Goal: Use online tool/utility: Utilize a website feature to perform a specific function

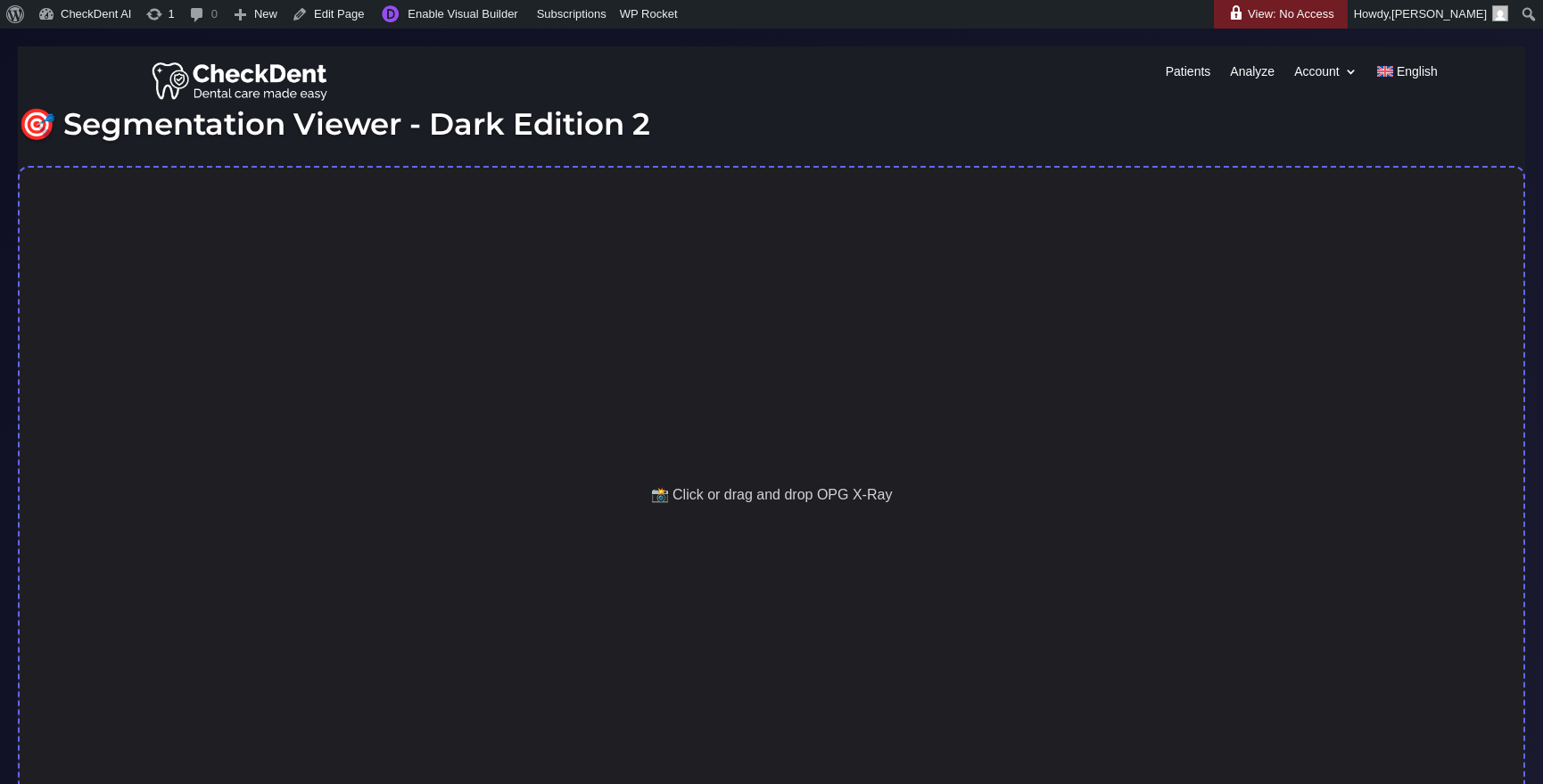
click at [912, 378] on div "📸 Click or drag and drop OPG X-Ray" at bounding box center [772, 495] width 1507 height 659
click at [711, 408] on div "📸 Click or drag and drop OPG X-Ray" at bounding box center [772, 495] width 1507 height 659
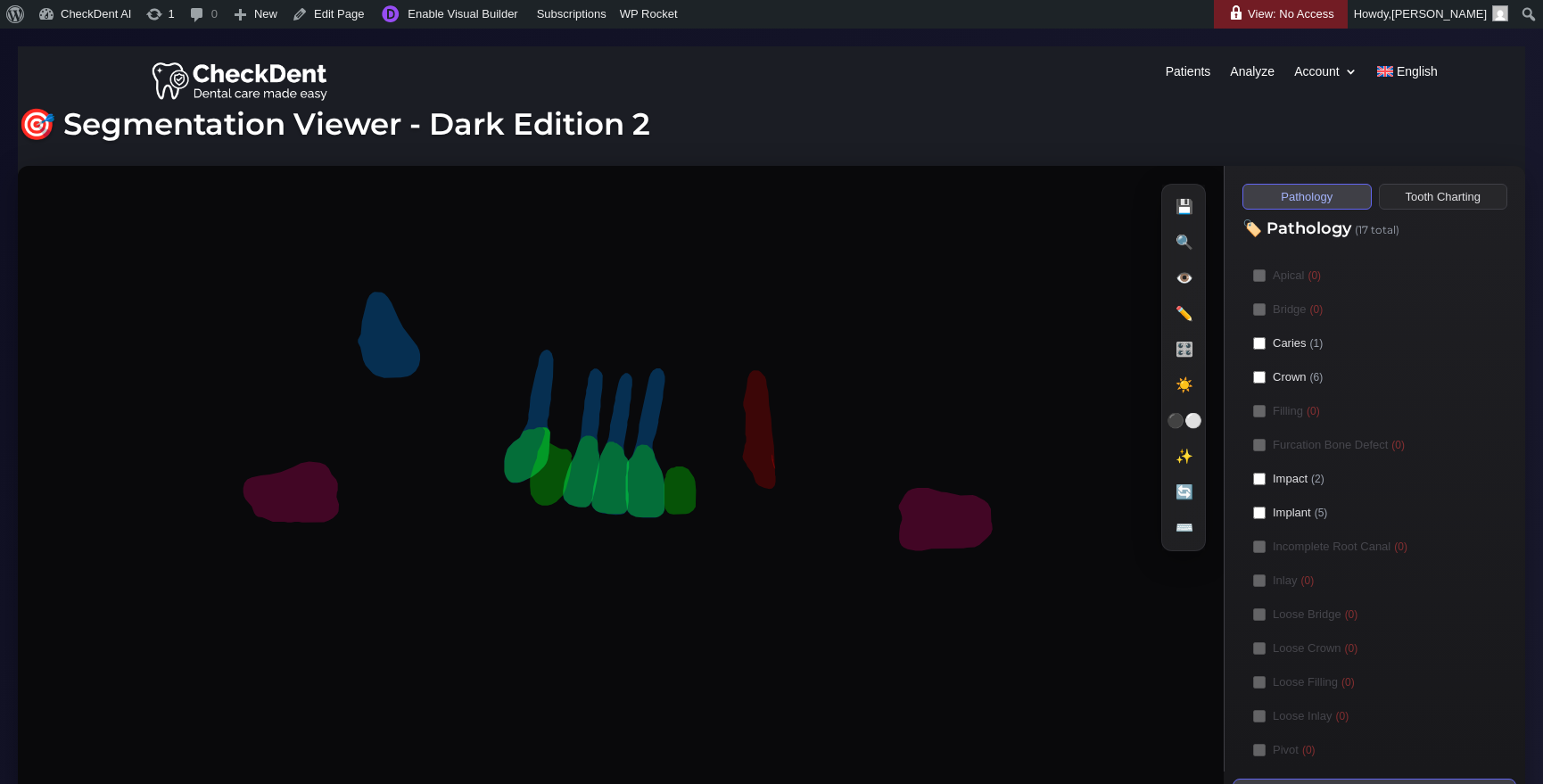
click at [1456, 194] on button "Tooth Charting" at bounding box center [1444, 196] width 130 height 26
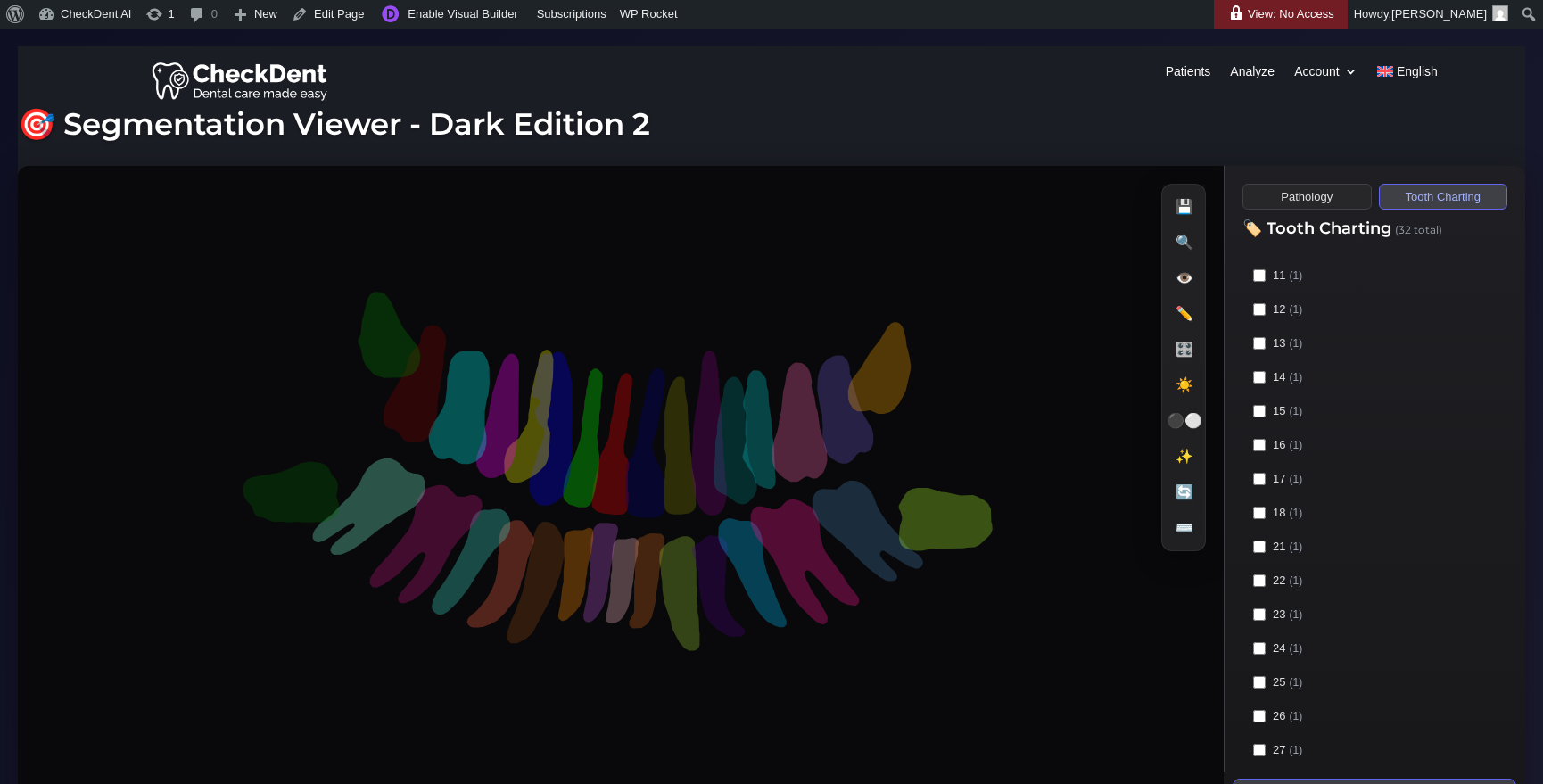
click at [1322, 205] on button "Pathology" at bounding box center [1307, 196] width 130 height 26
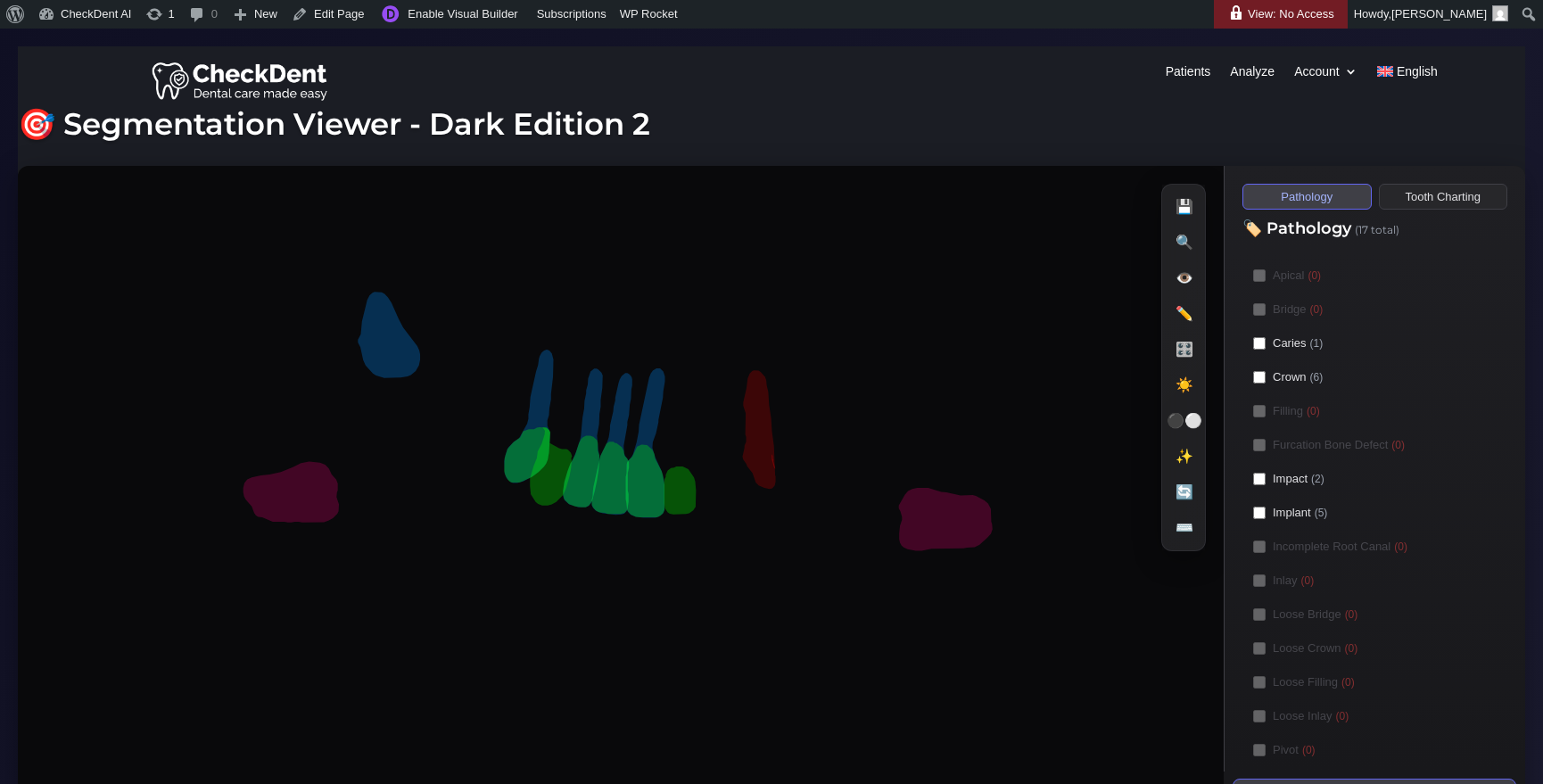
click at [1415, 189] on button "Tooth Charting" at bounding box center [1444, 196] width 130 height 26
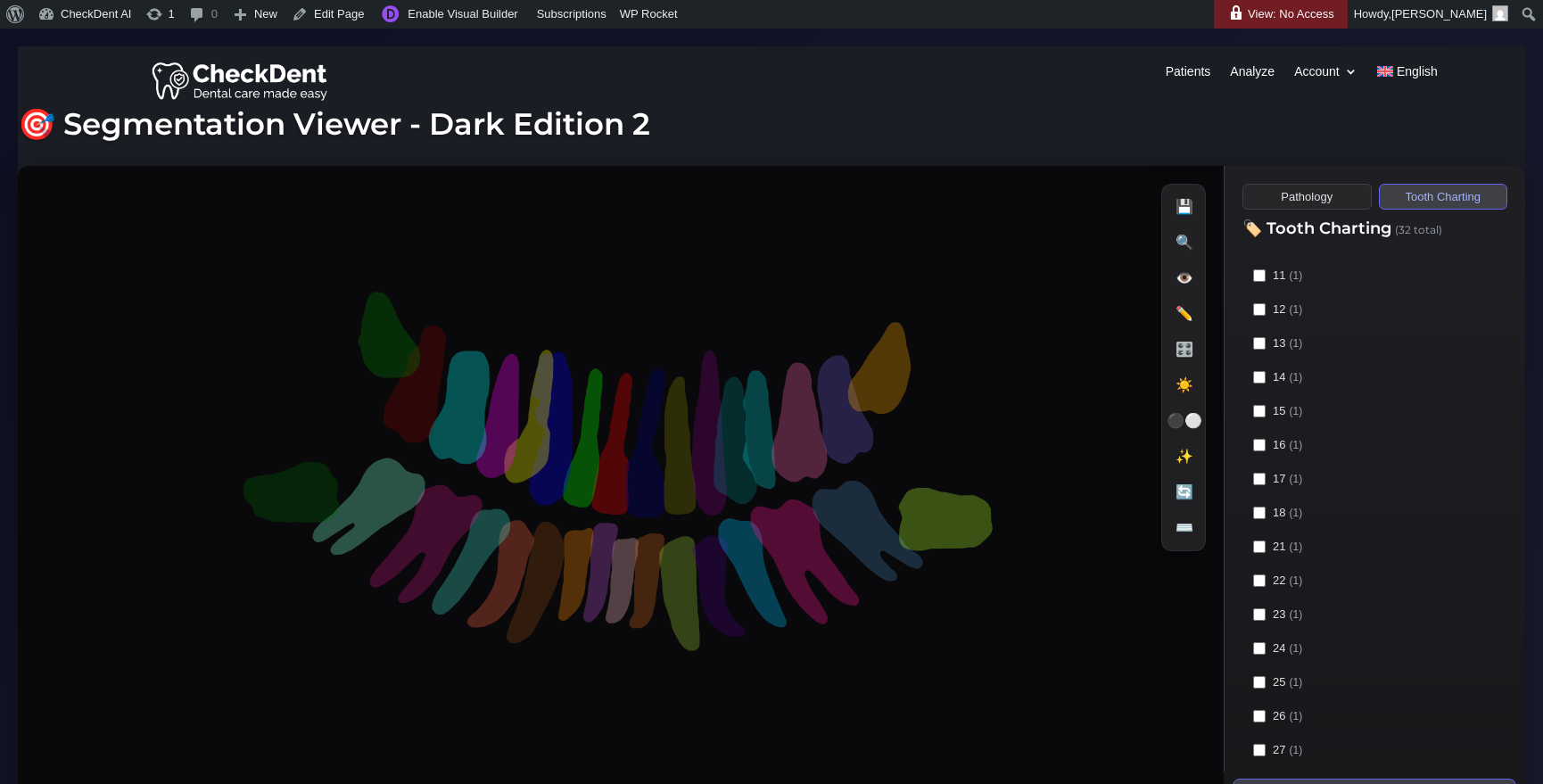
click at [1340, 194] on button "Pathology" at bounding box center [1307, 196] width 130 height 26
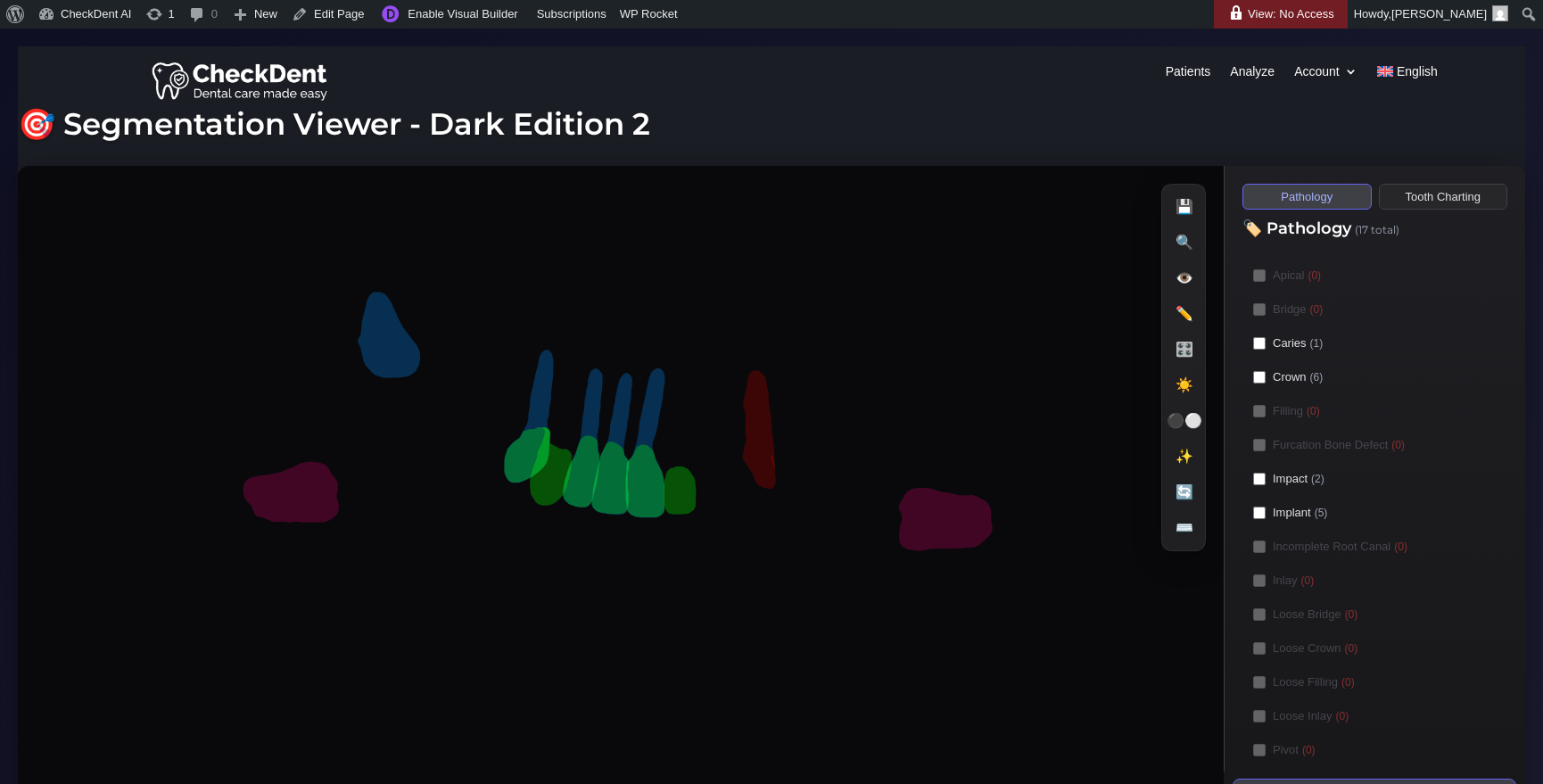
click at [1441, 187] on button "Tooth Charting" at bounding box center [1444, 196] width 130 height 26
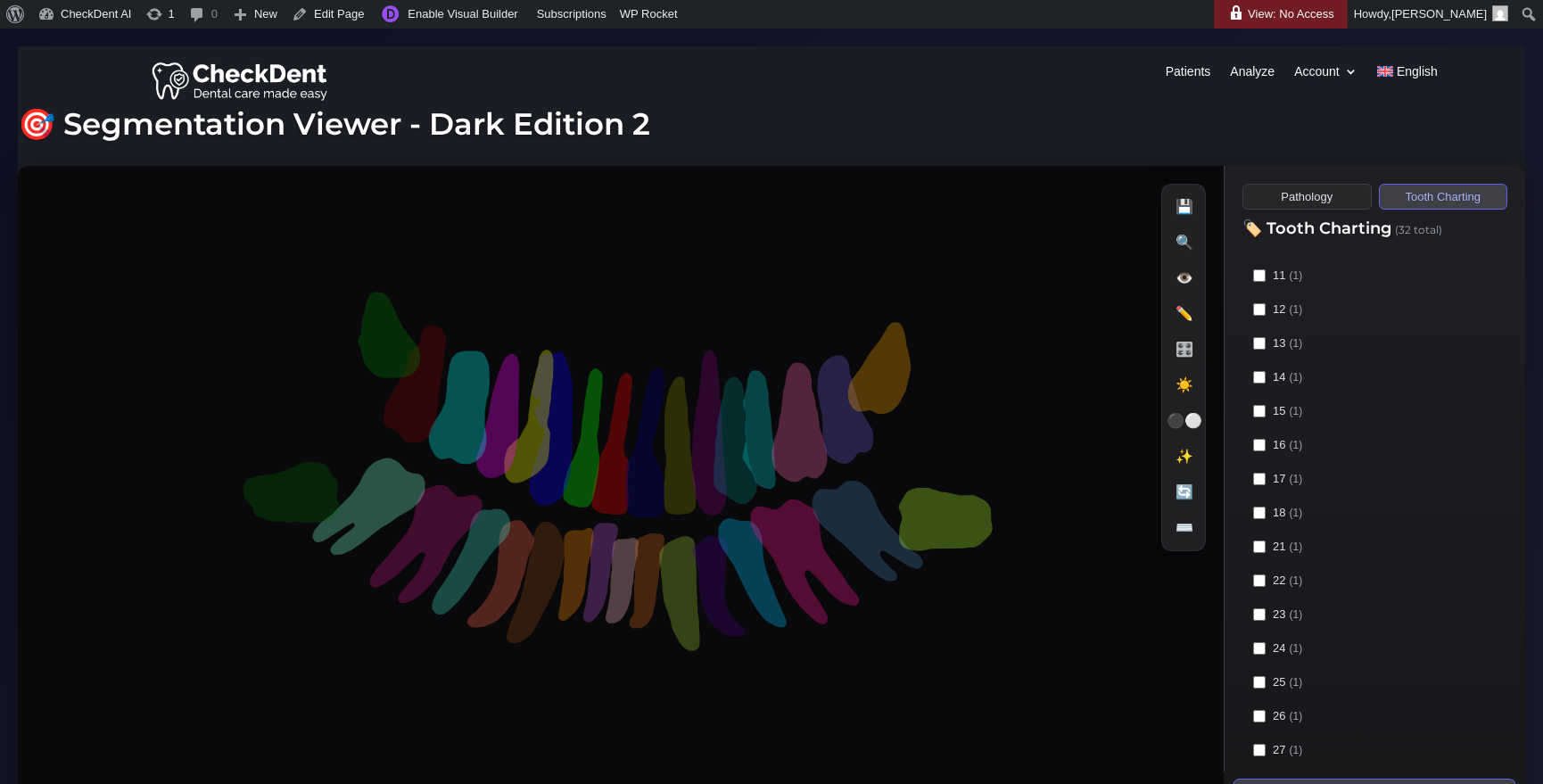
click at [1332, 204] on button "Pathology" at bounding box center [1307, 196] width 130 height 26
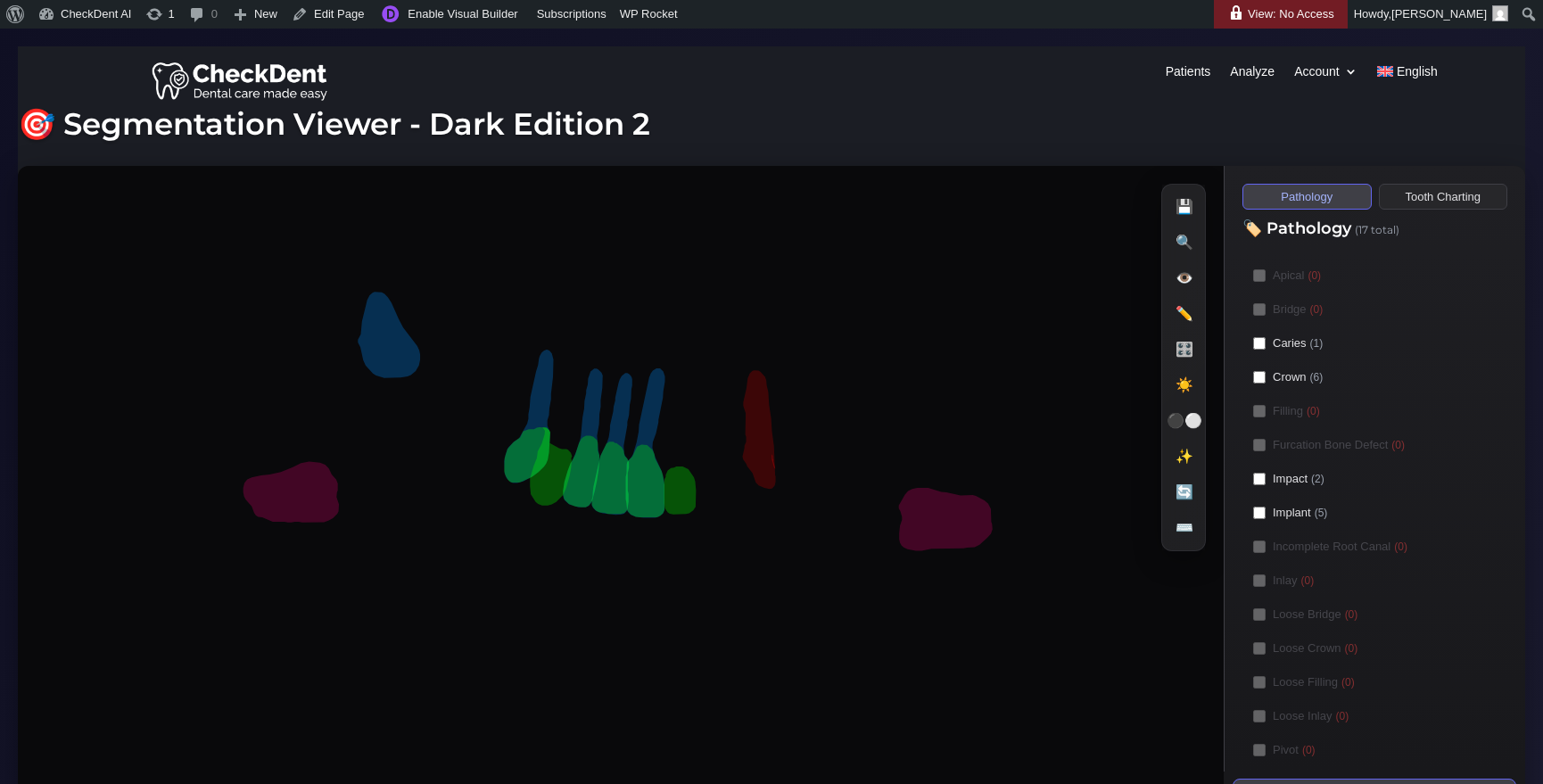
click at [1461, 203] on button "Tooth Charting" at bounding box center [1444, 196] width 130 height 26
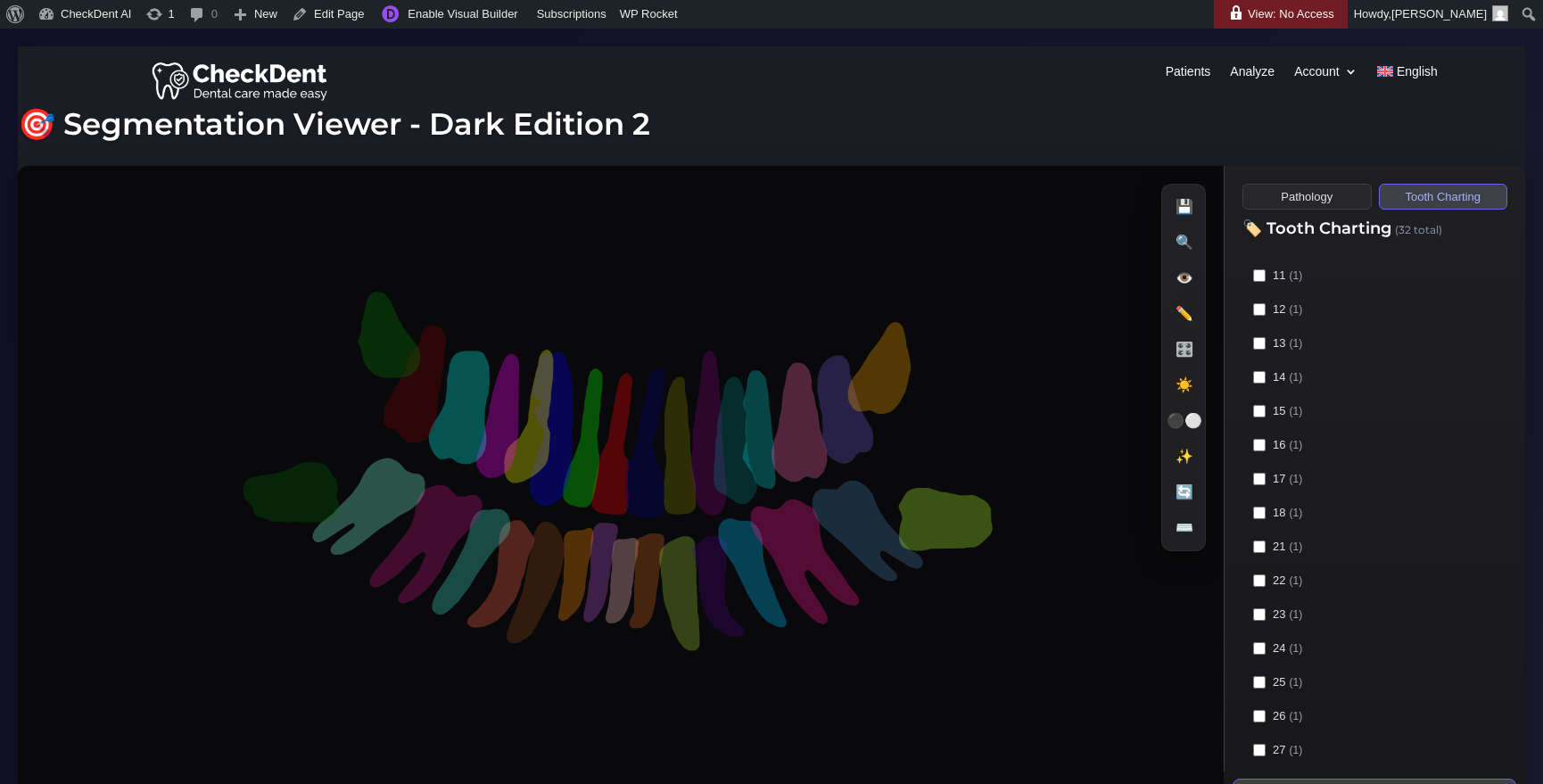
click at [1281, 198] on button "Pathology" at bounding box center [1307, 196] width 130 height 26
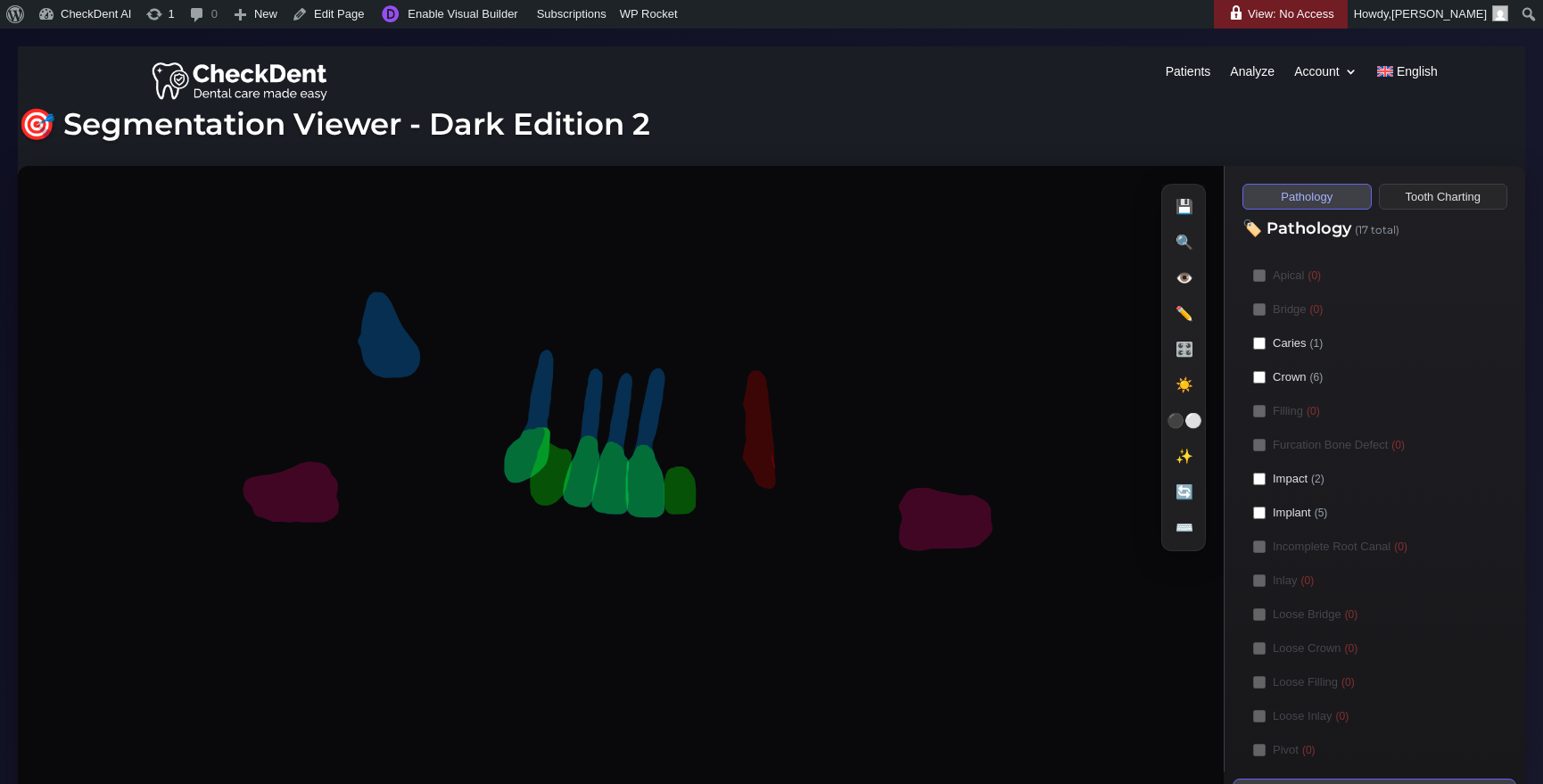
click at [1464, 192] on button "Tooth Charting" at bounding box center [1444, 196] width 130 height 26
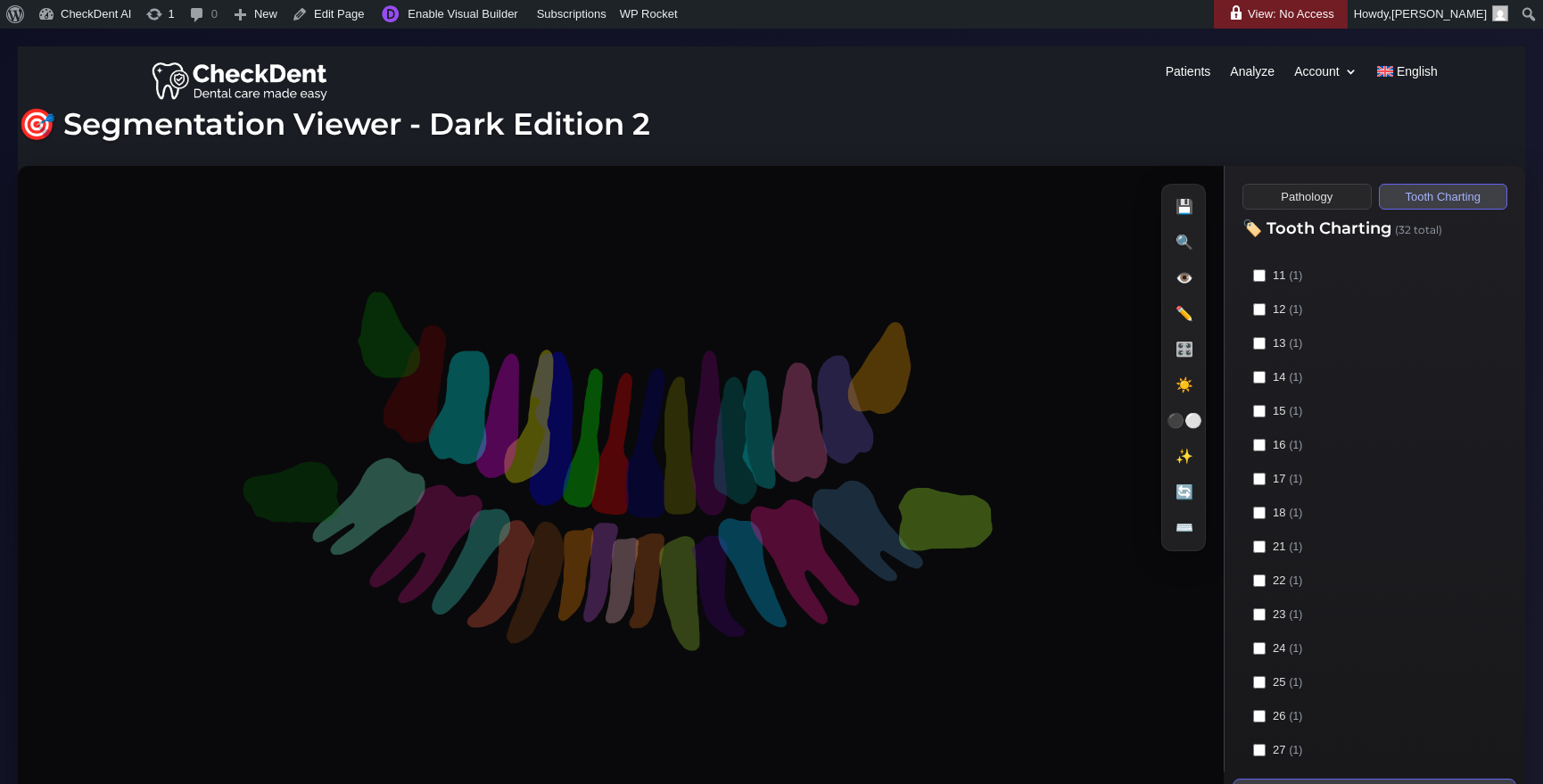
click at [1316, 189] on button "Pathology" at bounding box center [1307, 196] width 130 height 26
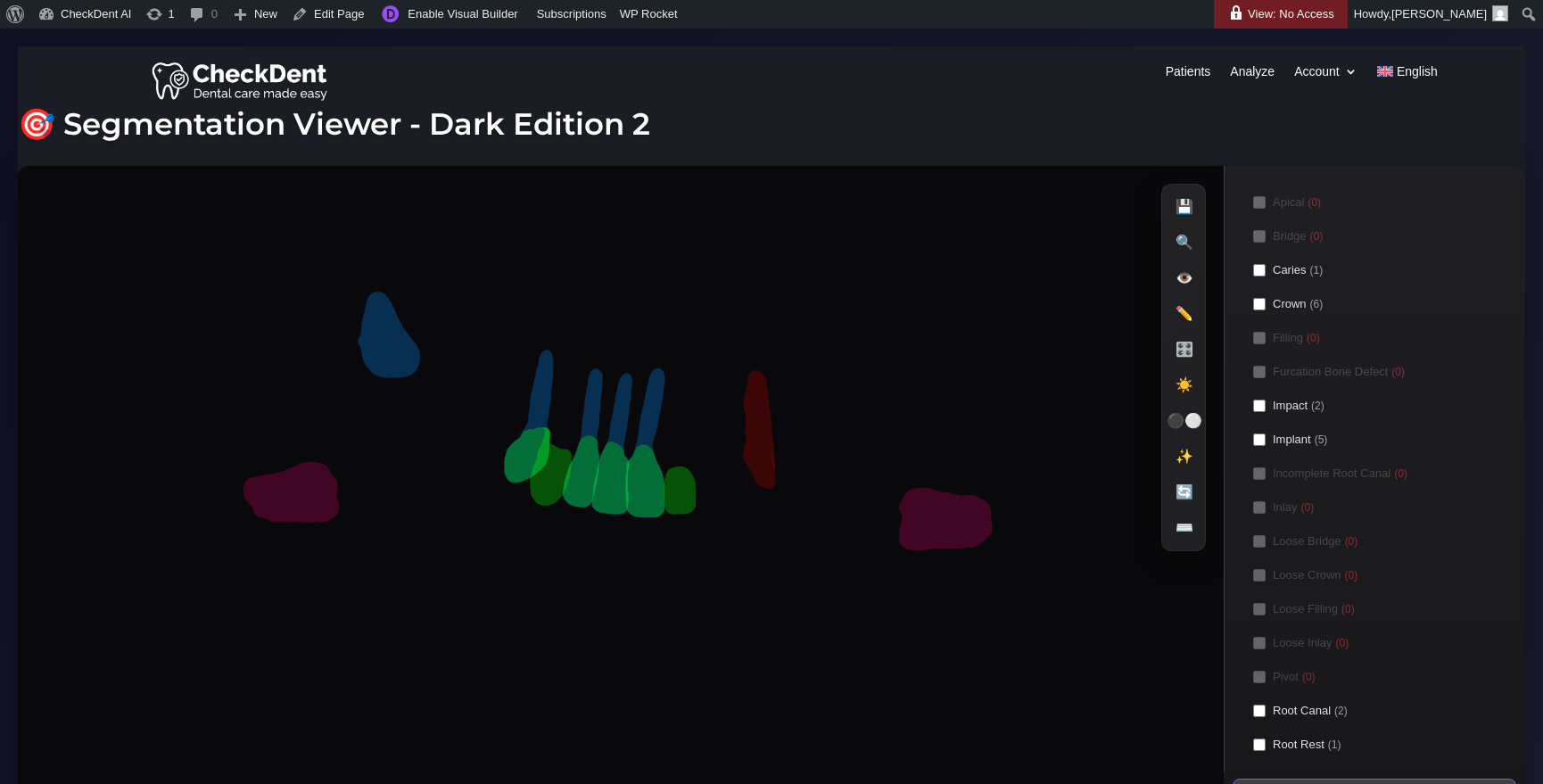
scroll to position [84, 0]
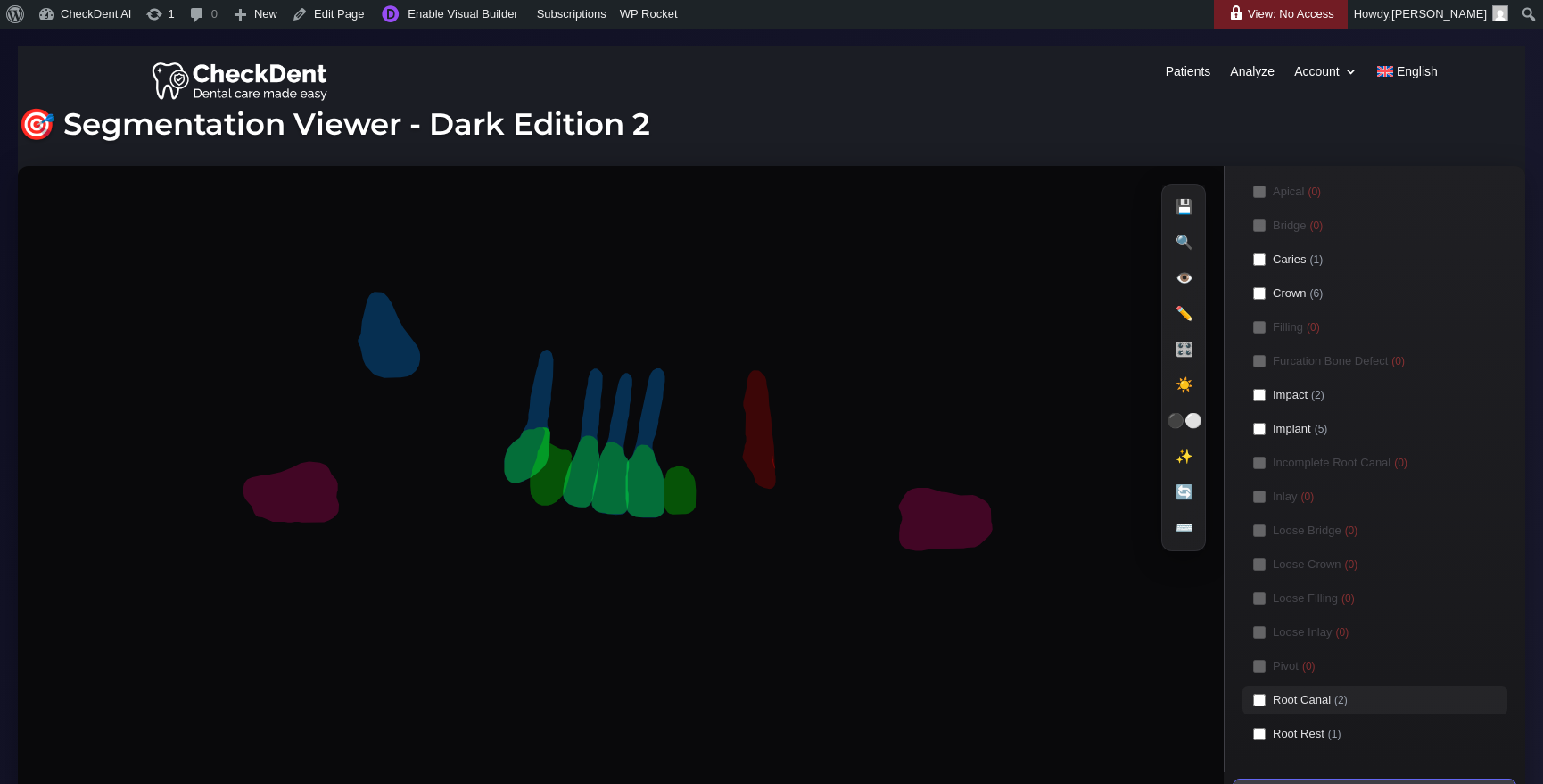
click at [1267, 698] on label "Root Canal (2)" at bounding box center [1375, 700] width 265 height 29
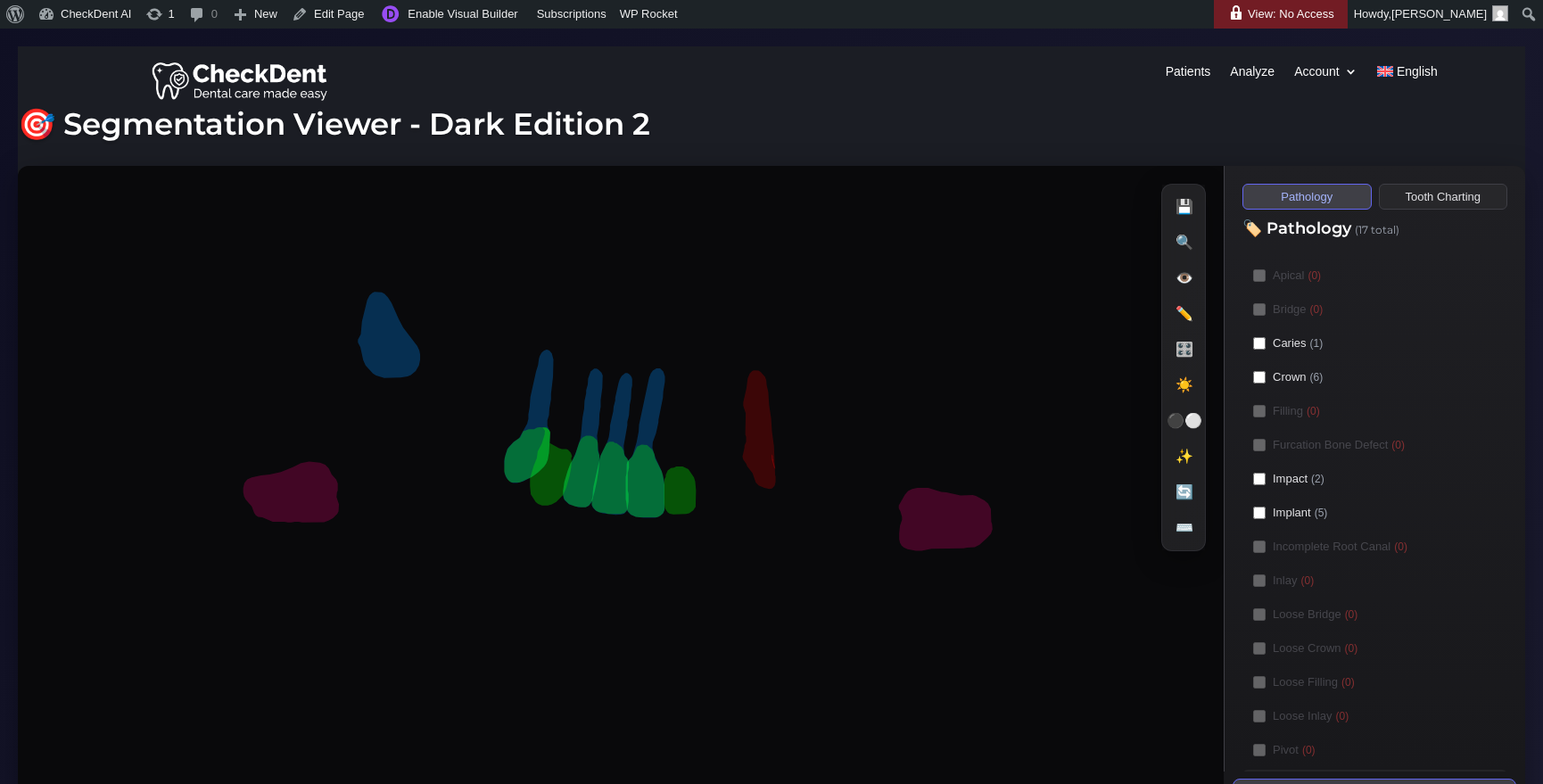
scroll to position [0, 0]
click at [1416, 201] on button "Tooth Charting" at bounding box center [1444, 196] width 130 height 26
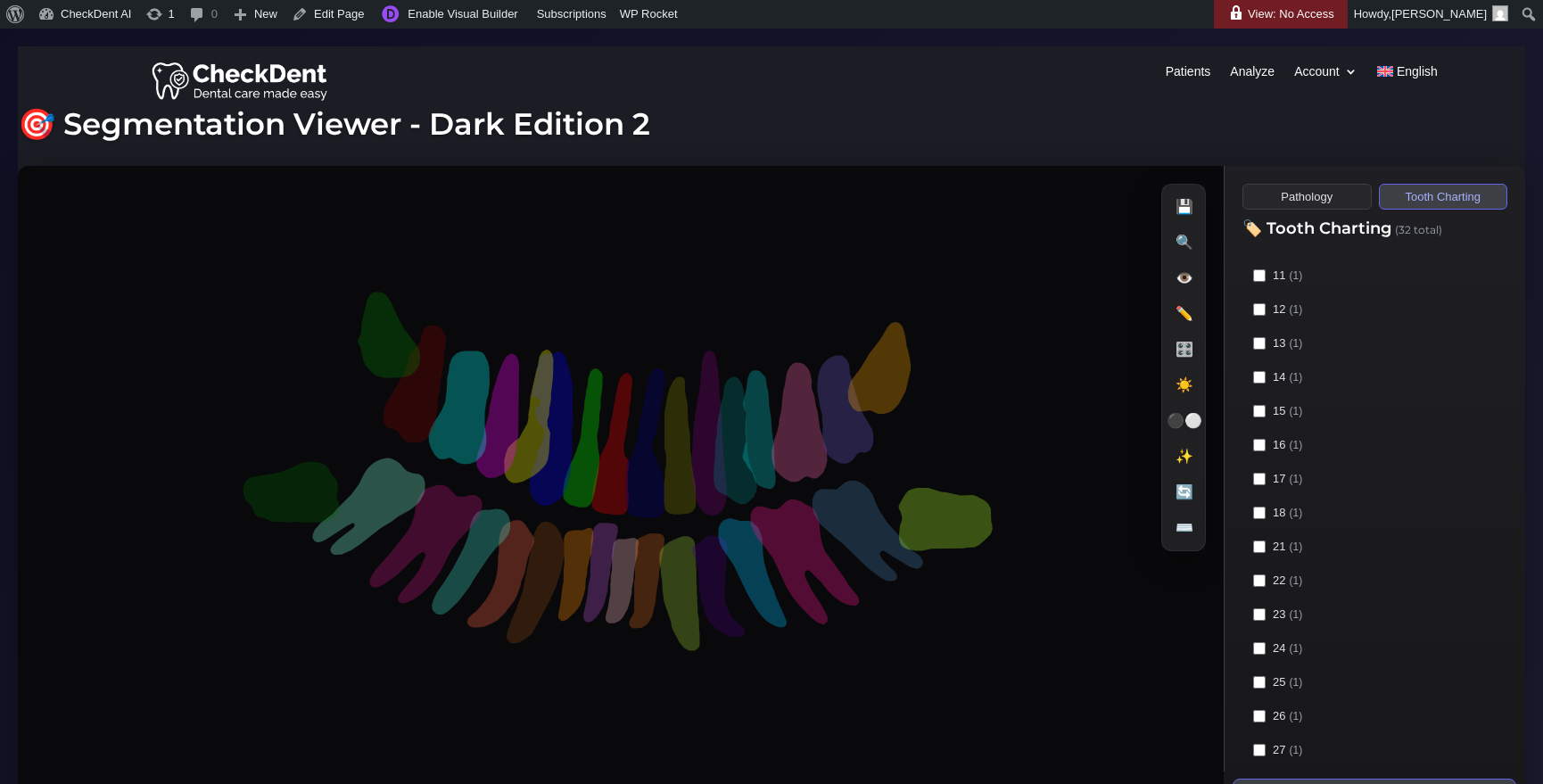
click at [1311, 203] on button "Pathology" at bounding box center [1307, 196] width 130 height 26
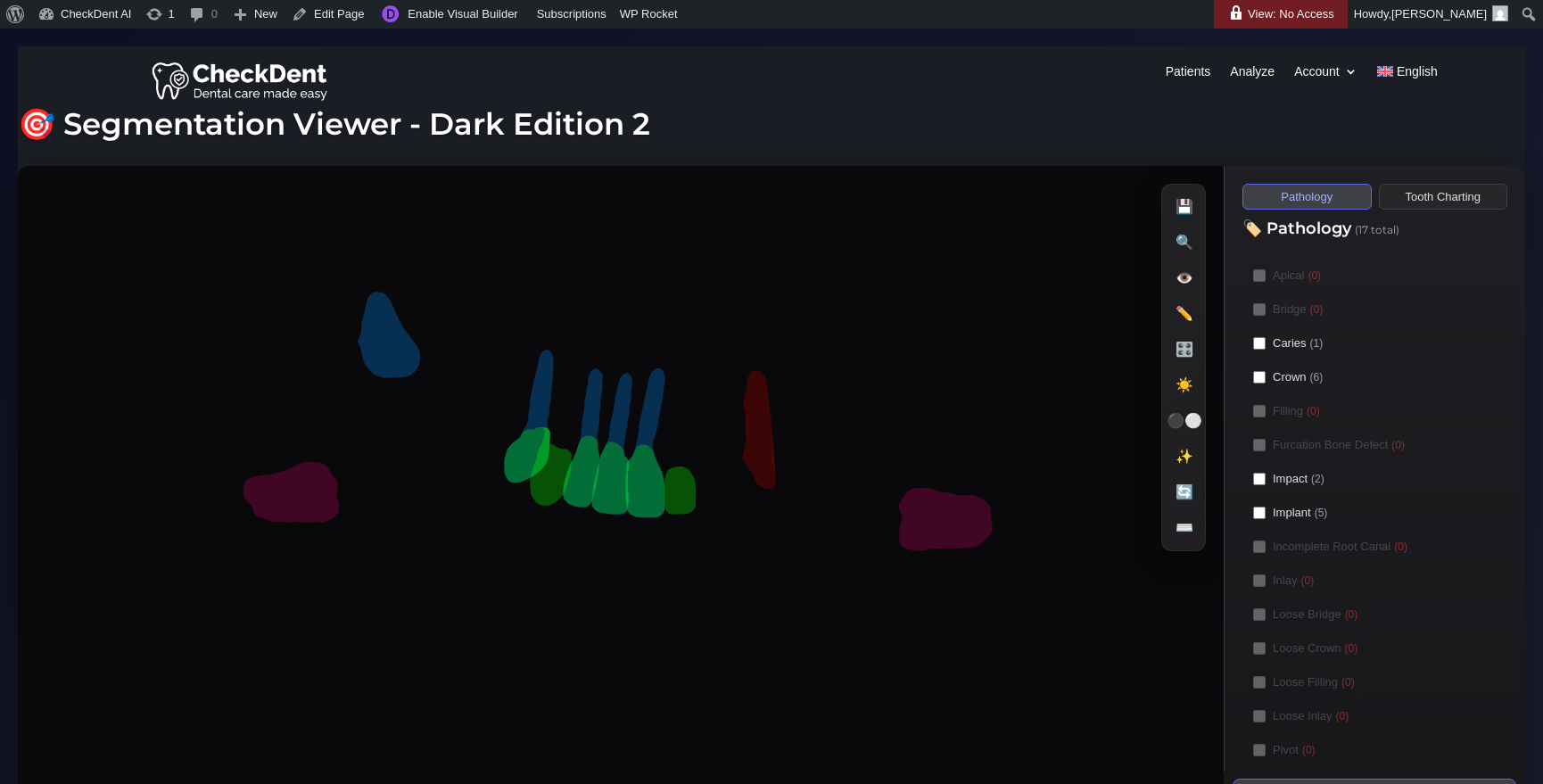
click at [1433, 203] on button "Tooth Charting" at bounding box center [1444, 196] width 130 height 26
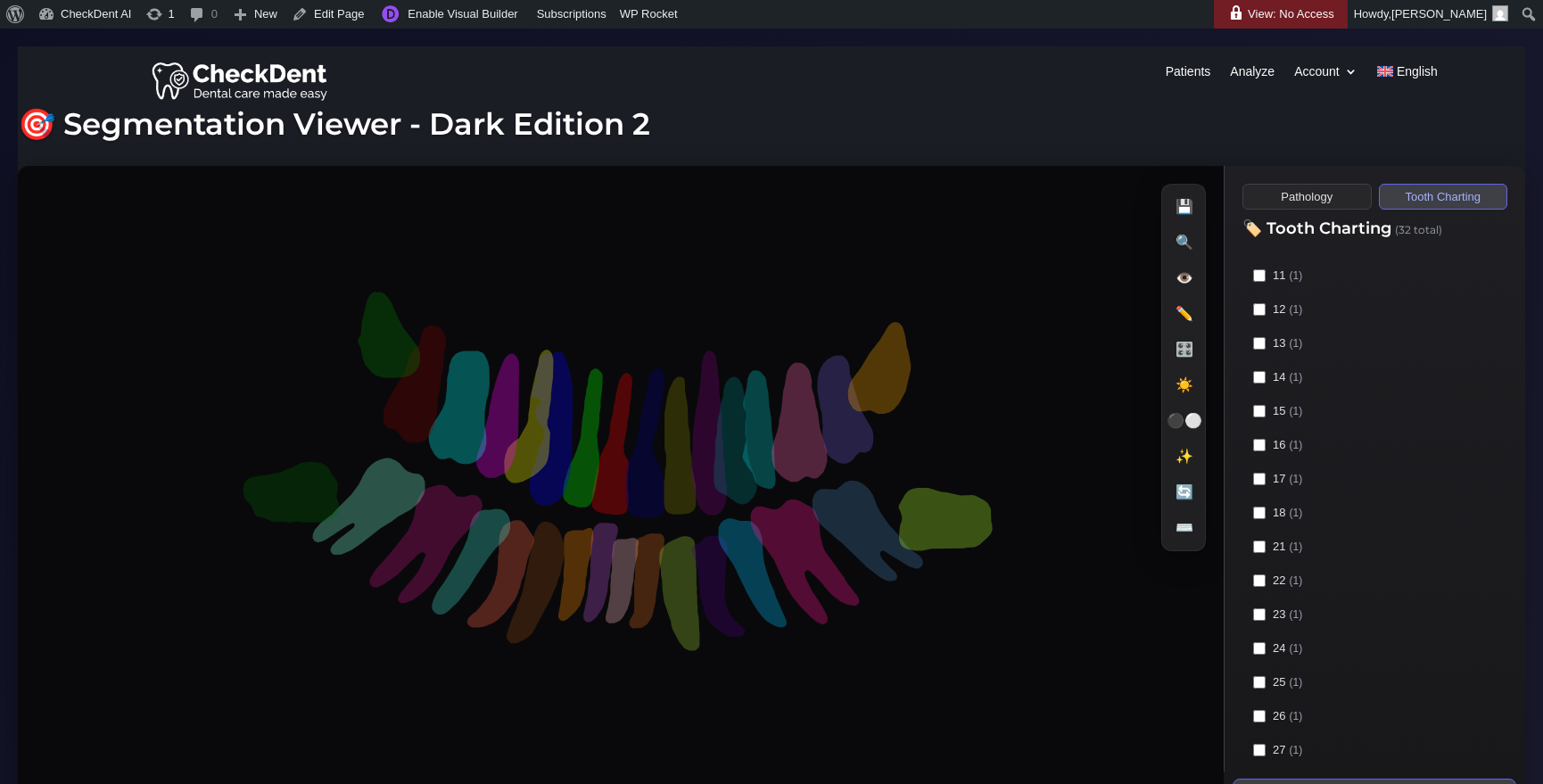
click at [1305, 201] on button "Pathology" at bounding box center [1307, 196] width 130 height 26
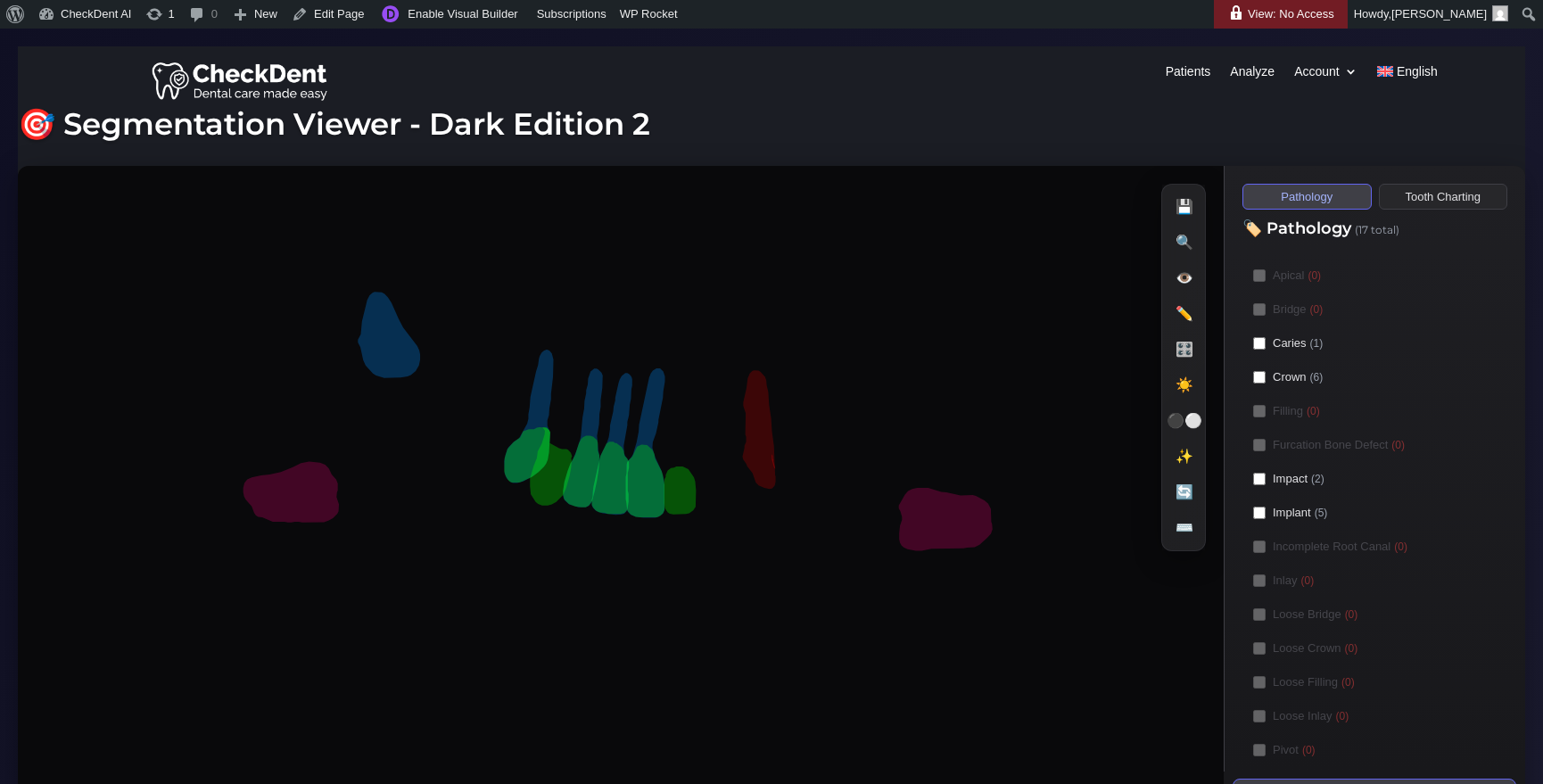
drag, startPoint x: 817, startPoint y: 267, endPoint x: 741, endPoint y: 274, distance: 76.3
click at [741, 274] on image at bounding box center [620, 448] width 1205 height 565
click at [1436, 200] on button "Tooth Charting" at bounding box center [1452, 196] width 131 height 26
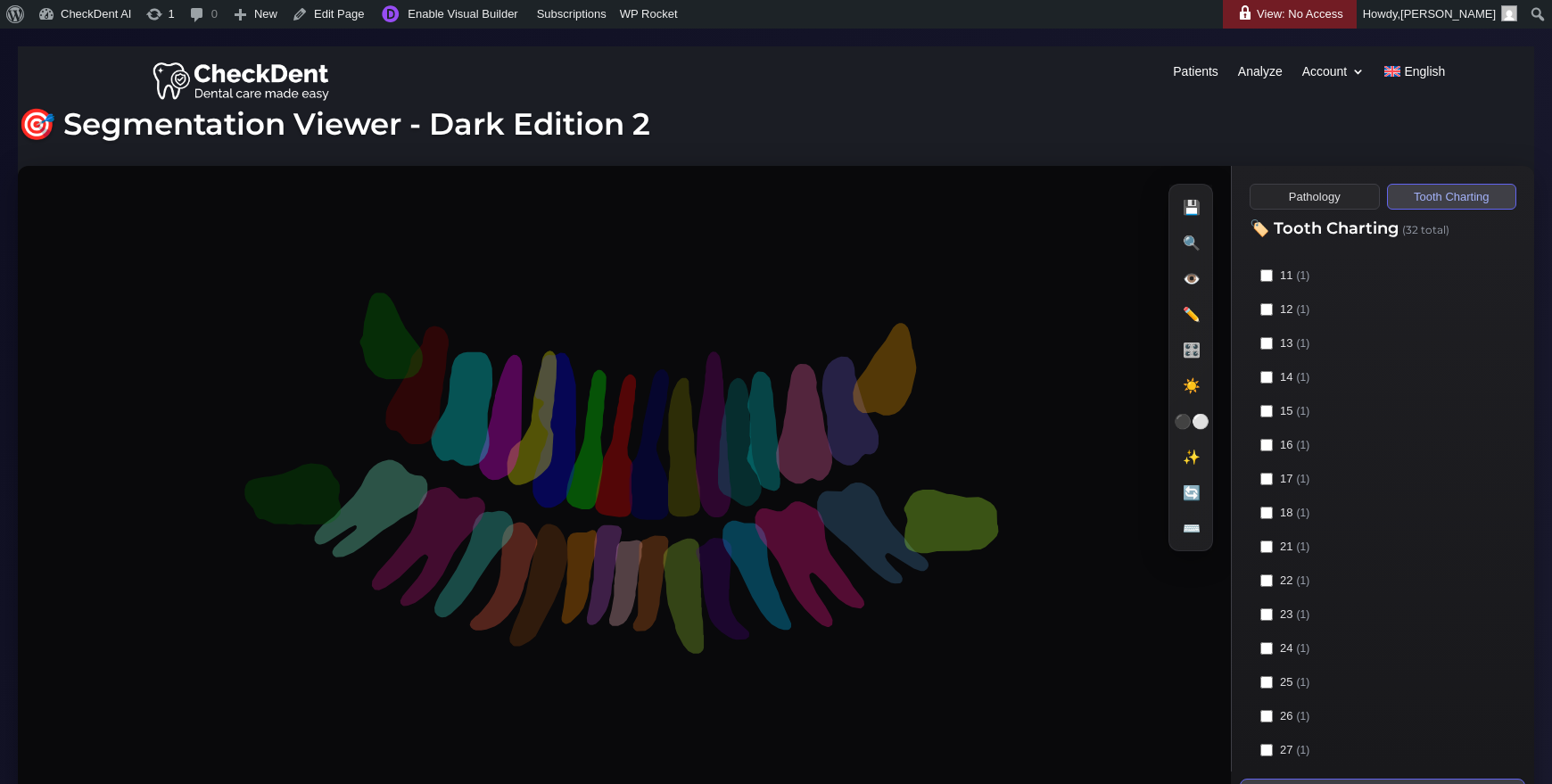
click at [1318, 194] on button "Pathology" at bounding box center [1314, 196] width 131 height 26
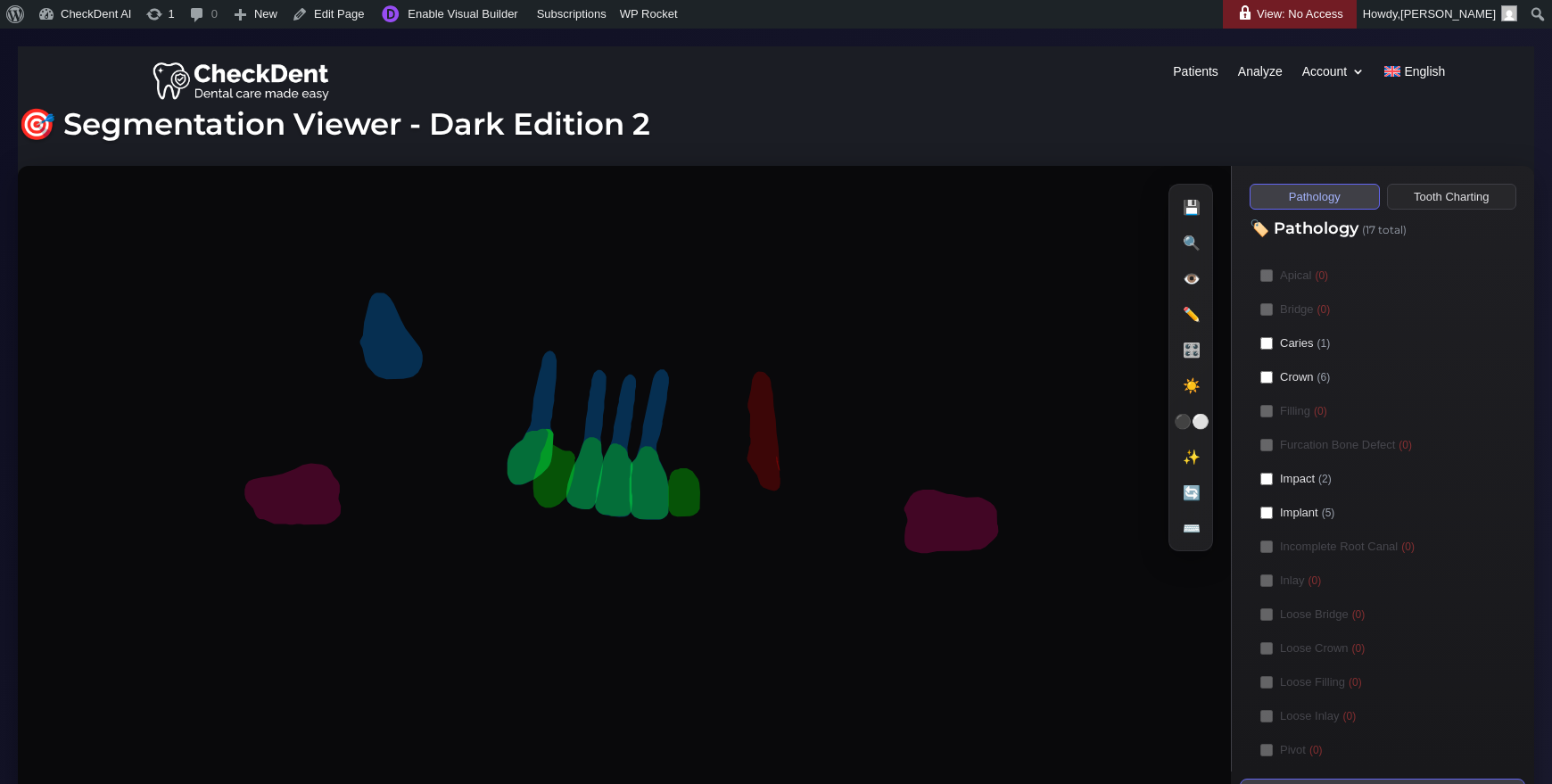
click at [1467, 198] on button "Tooth Charting" at bounding box center [1452, 196] width 131 height 26
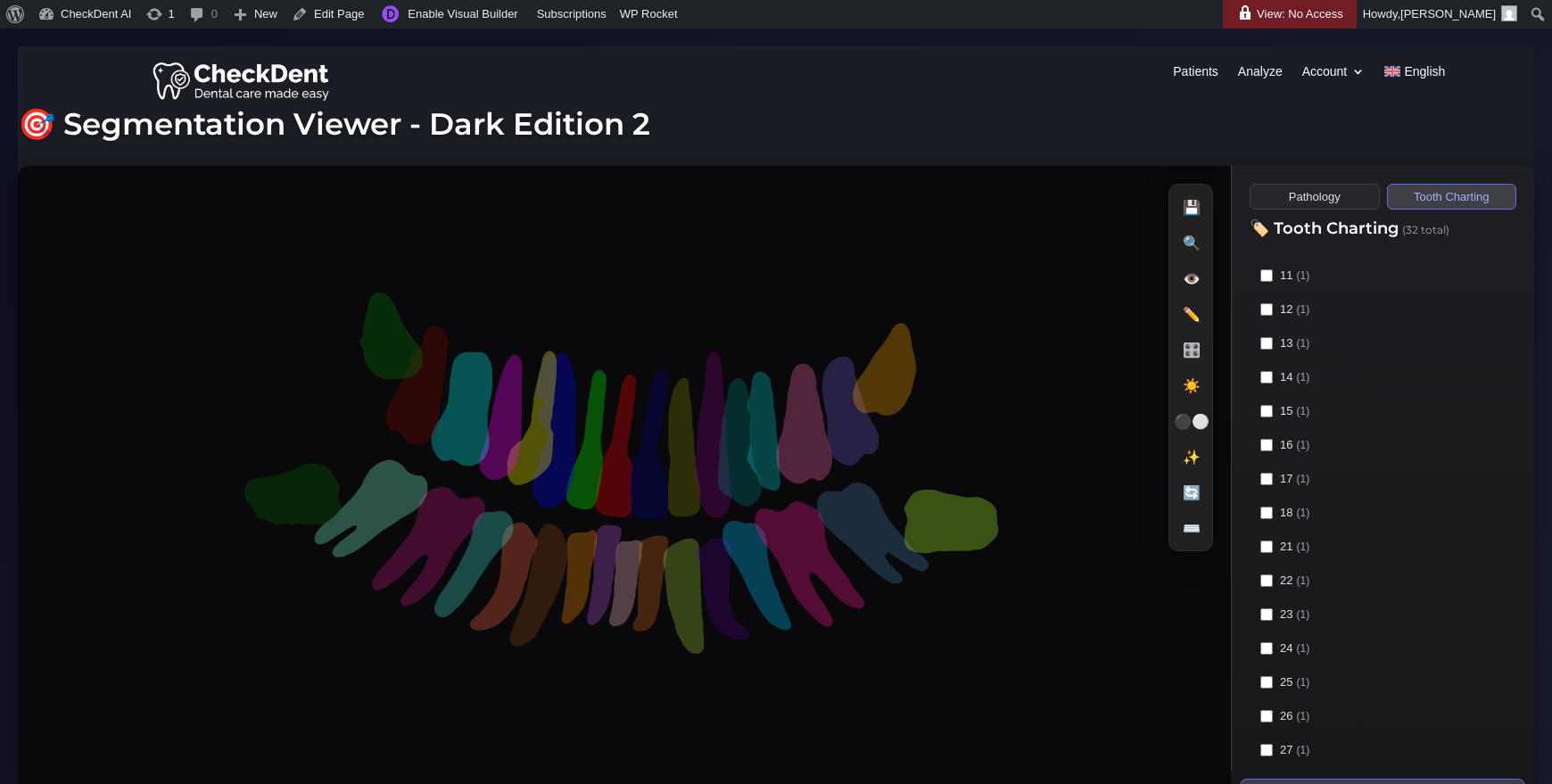
click at [1293, 191] on button "Pathology" at bounding box center [1314, 196] width 131 height 26
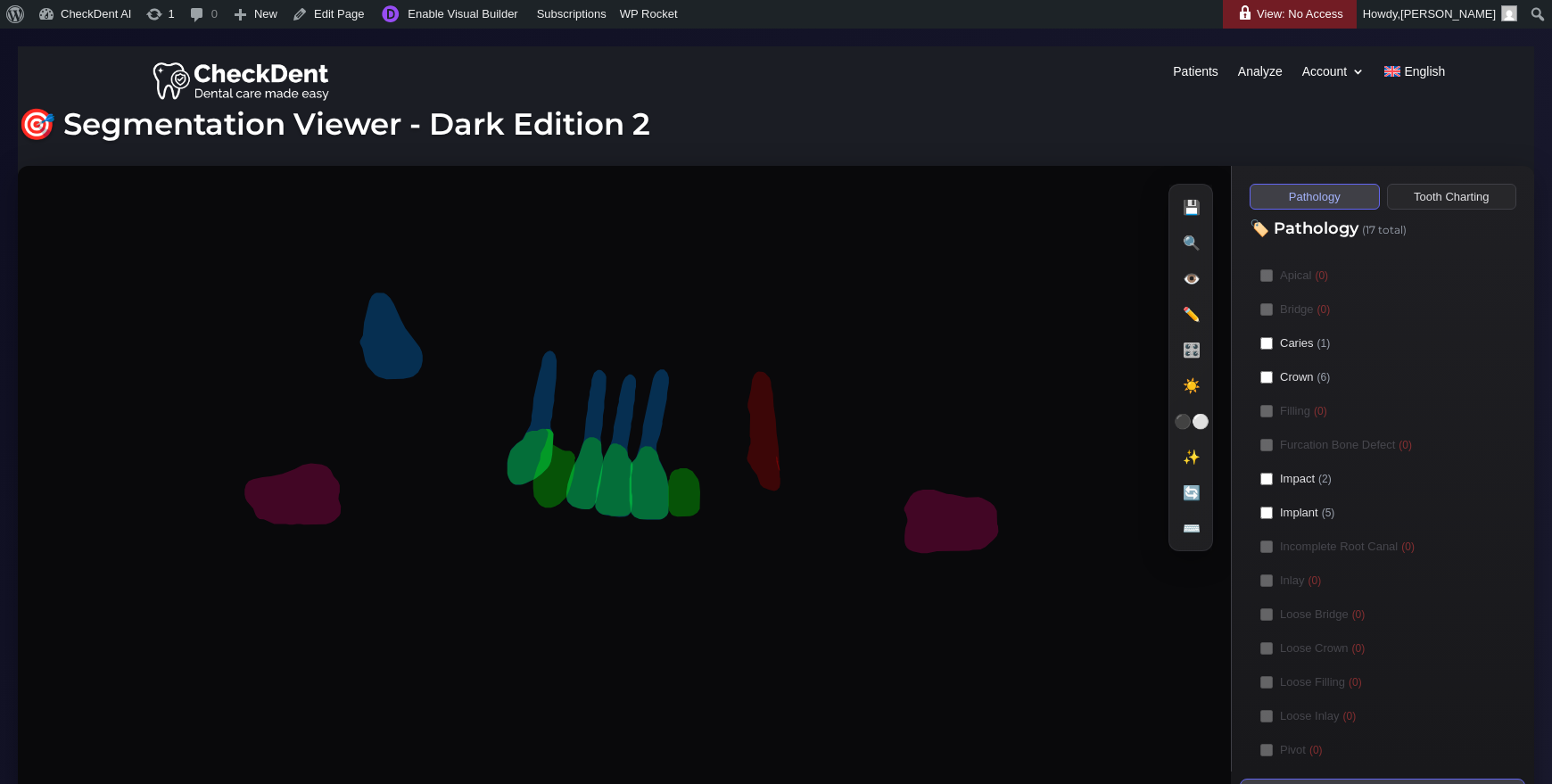
click at [1469, 192] on button "Tooth Charting" at bounding box center [1452, 196] width 131 height 26
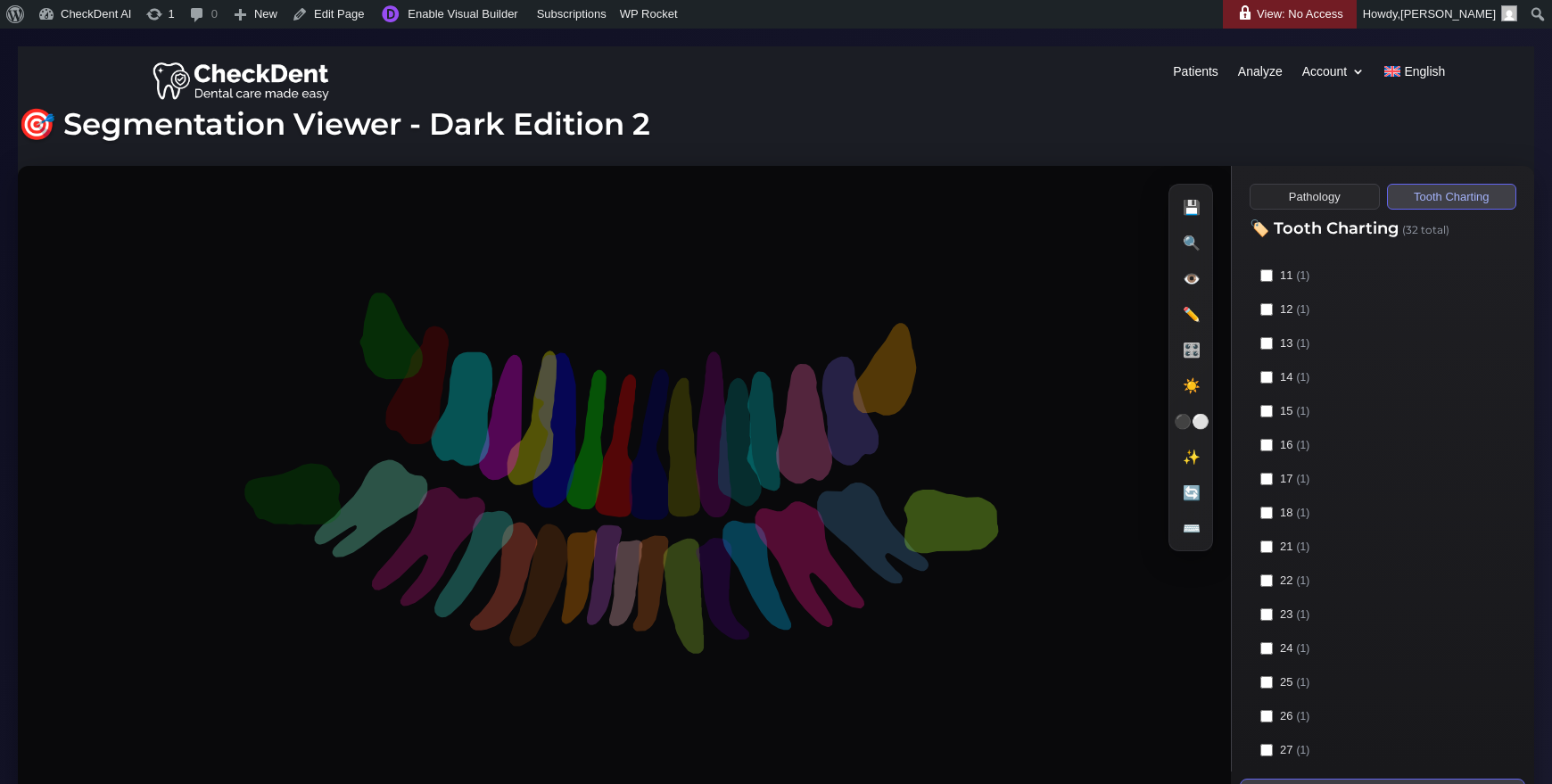
click at [1325, 203] on button "Pathology" at bounding box center [1314, 196] width 131 height 26
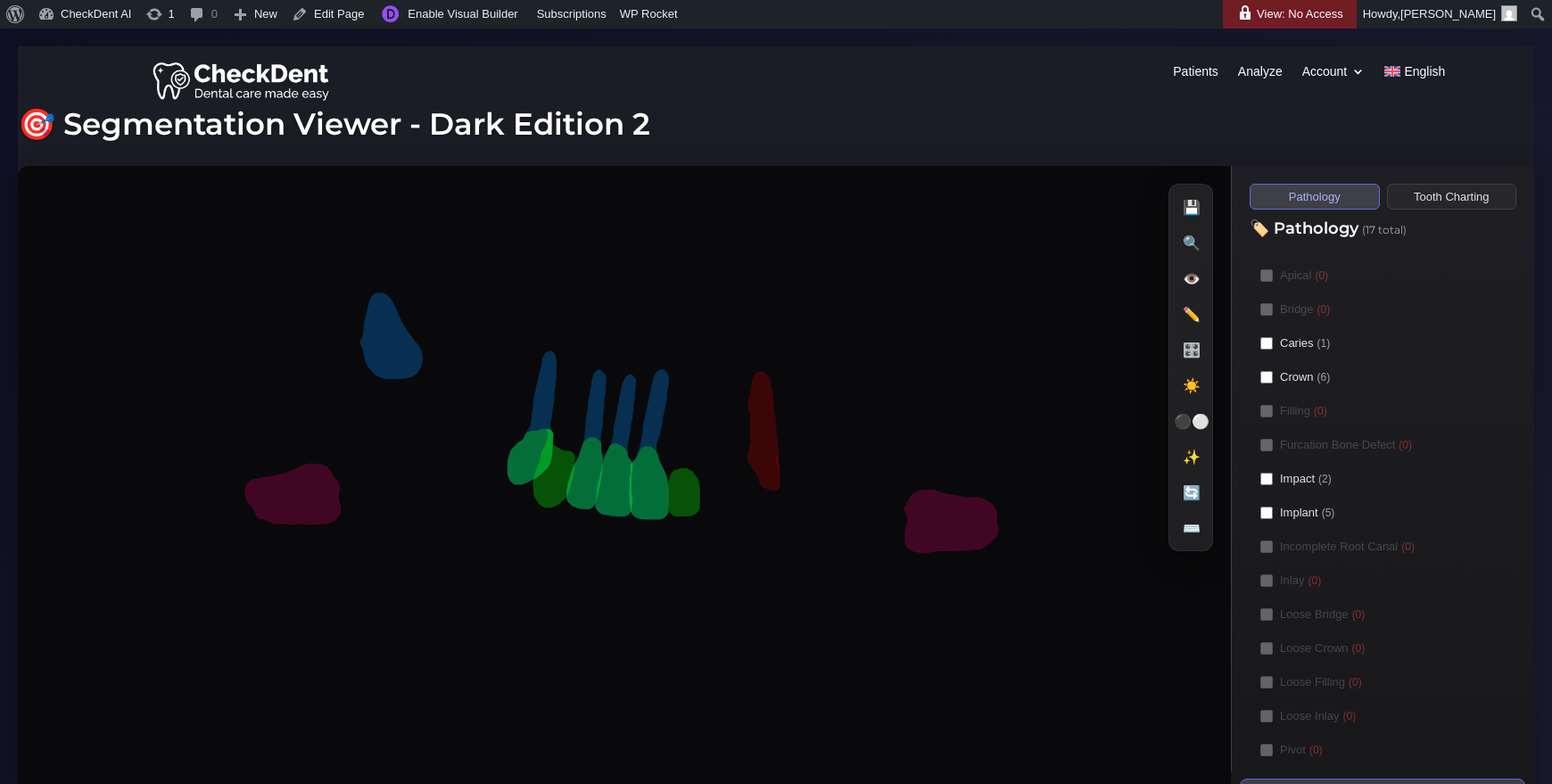
click at [1430, 199] on button "Tooth Charting" at bounding box center [1452, 196] width 131 height 26
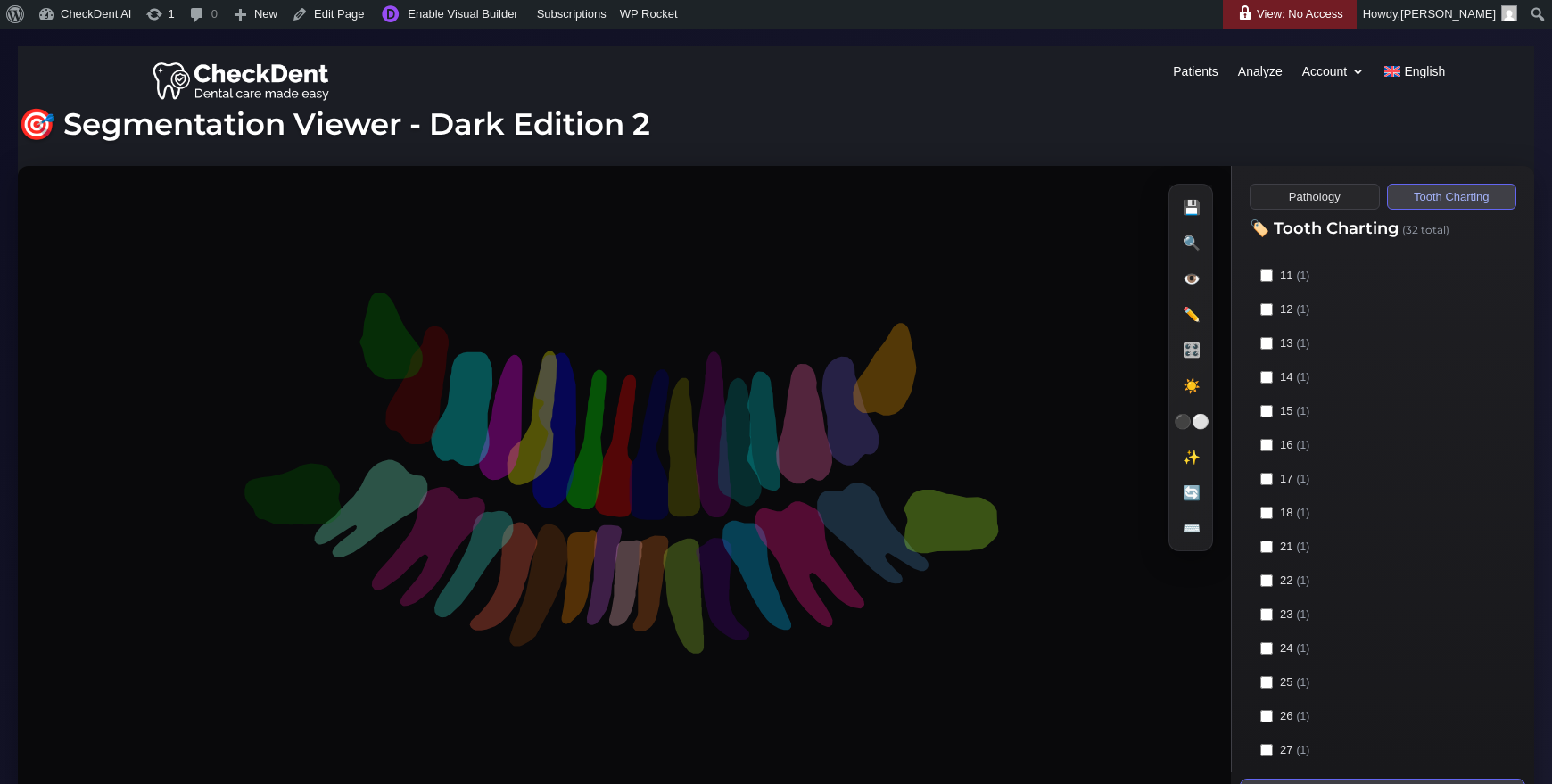
click at [1314, 202] on button "Pathology" at bounding box center [1314, 196] width 131 height 26
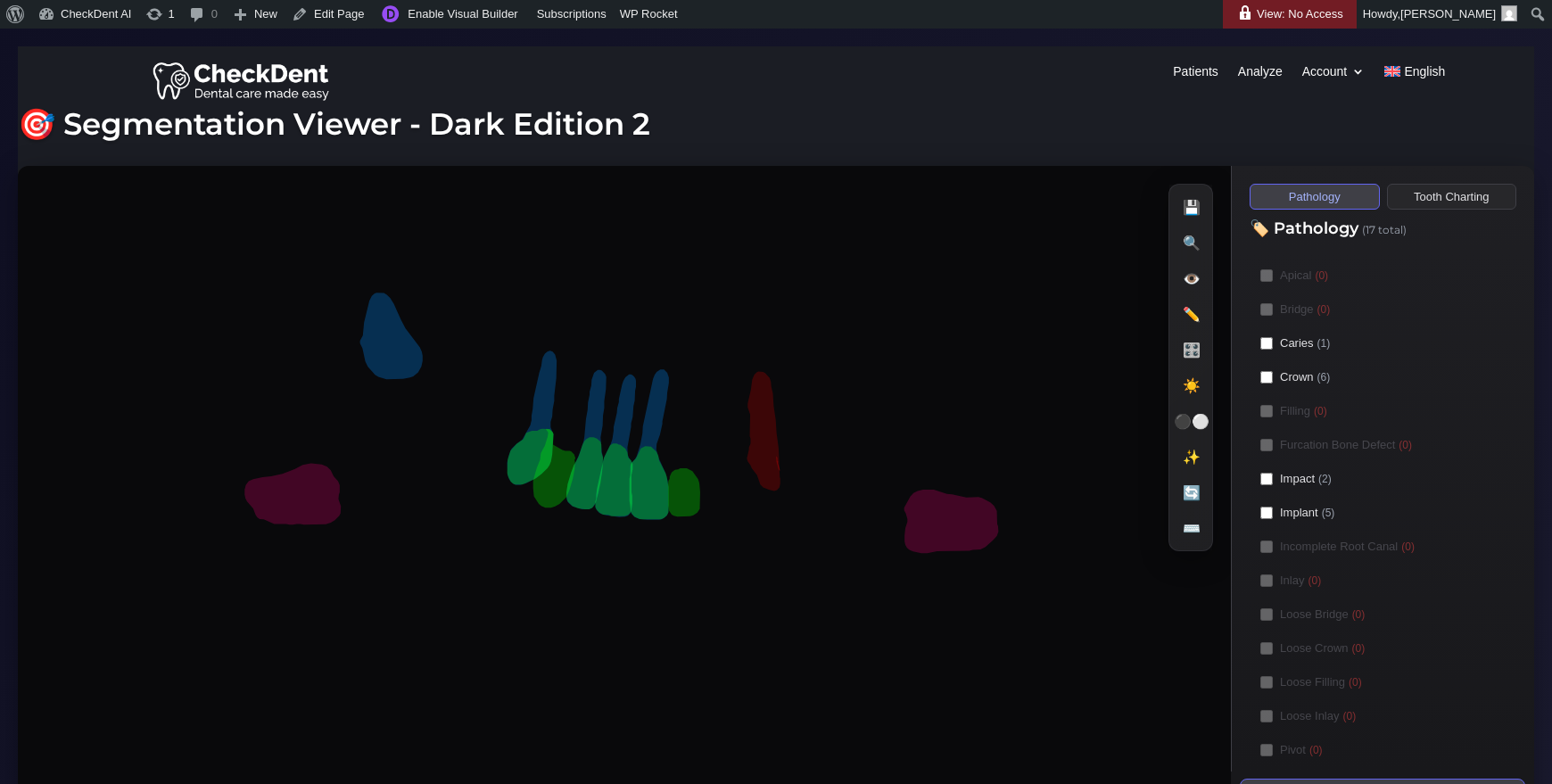
click at [1472, 185] on button "Tooth Charting" at bounding box center [1452, 196] width 131 height 26
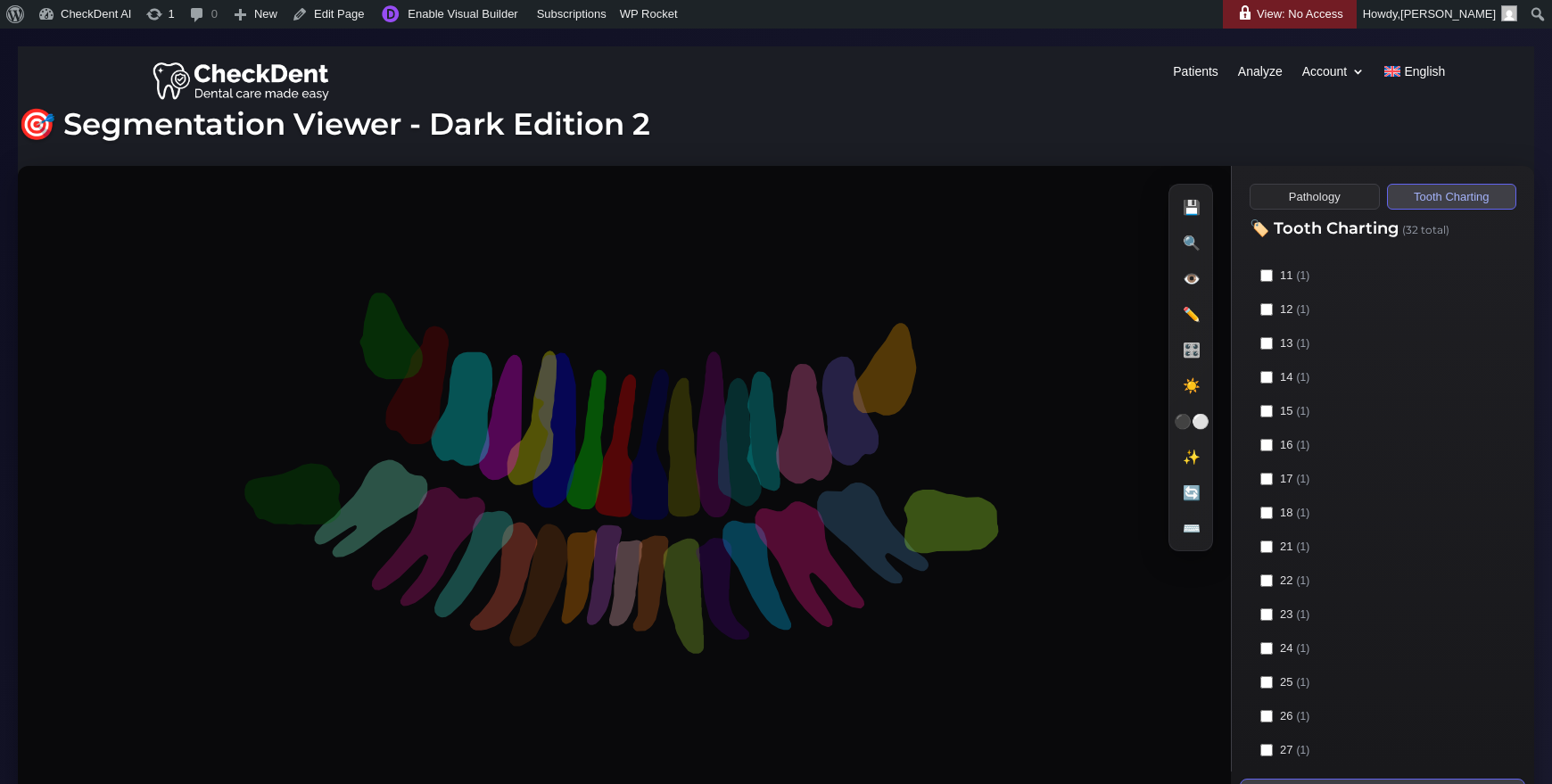
click at [1313, 201] on button "Pathology" at bounding box center [1314, 196] width 131 height 26
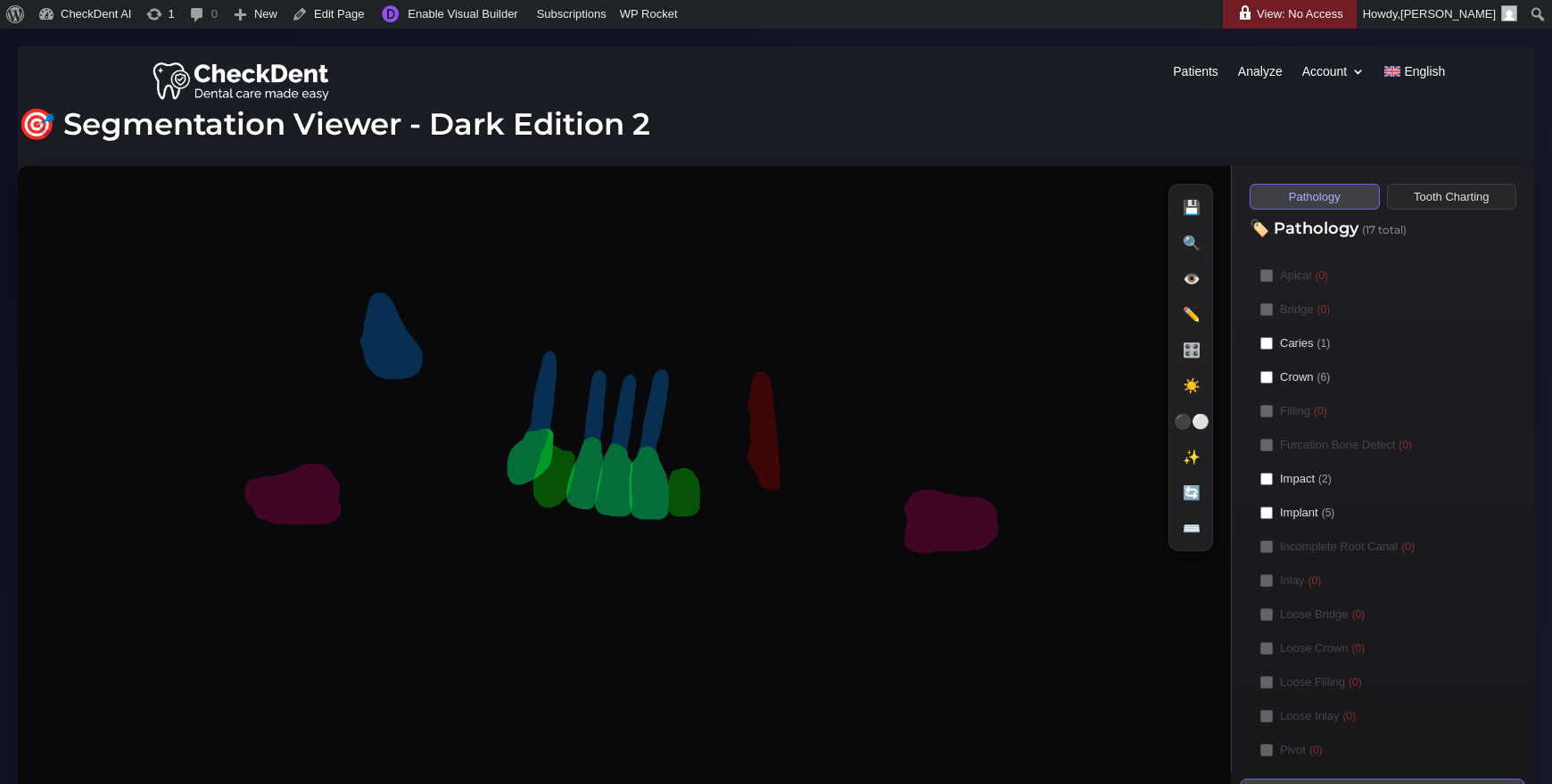
click at [1430, 194] on button "Tooth Charting" at bounding box center [1452, 196] width 131 height 26
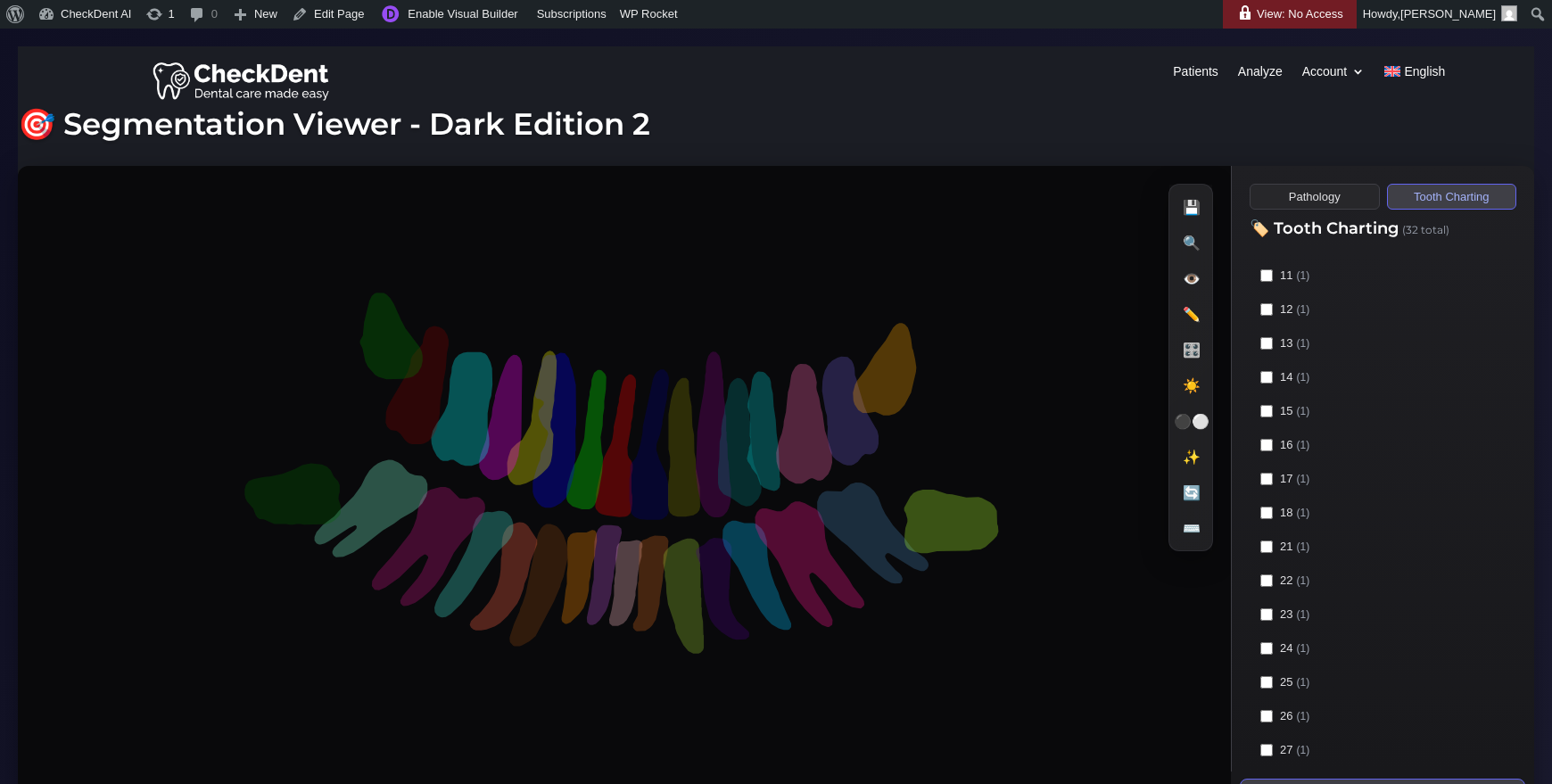
click at [1337, 194] on button "Pathology" at bounding box center [1314, 196] width 131 height 26
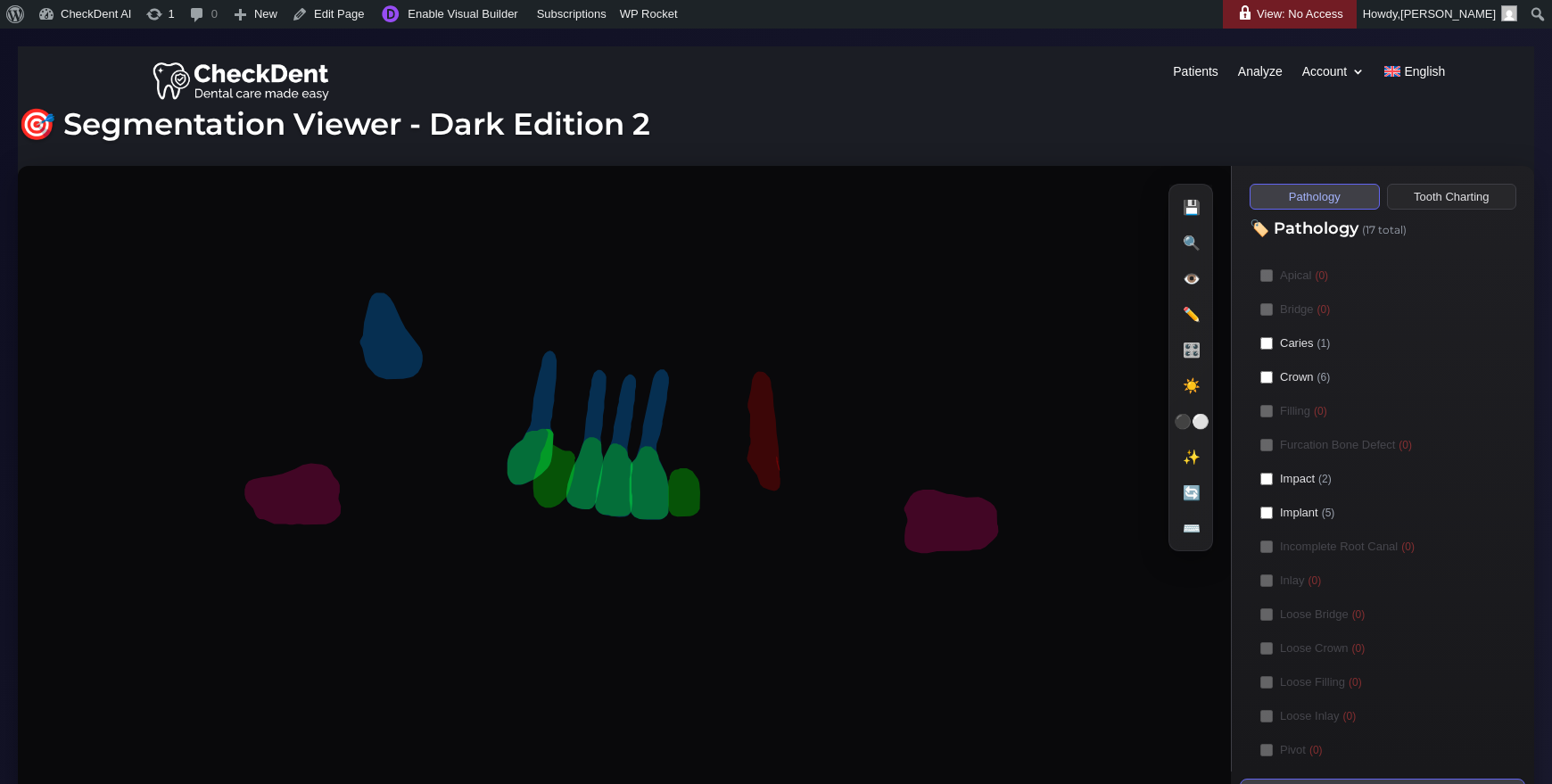
click at [1443, 205] on button "Tooth Charting" at bounding box center [1452, 196] width 131 height 26
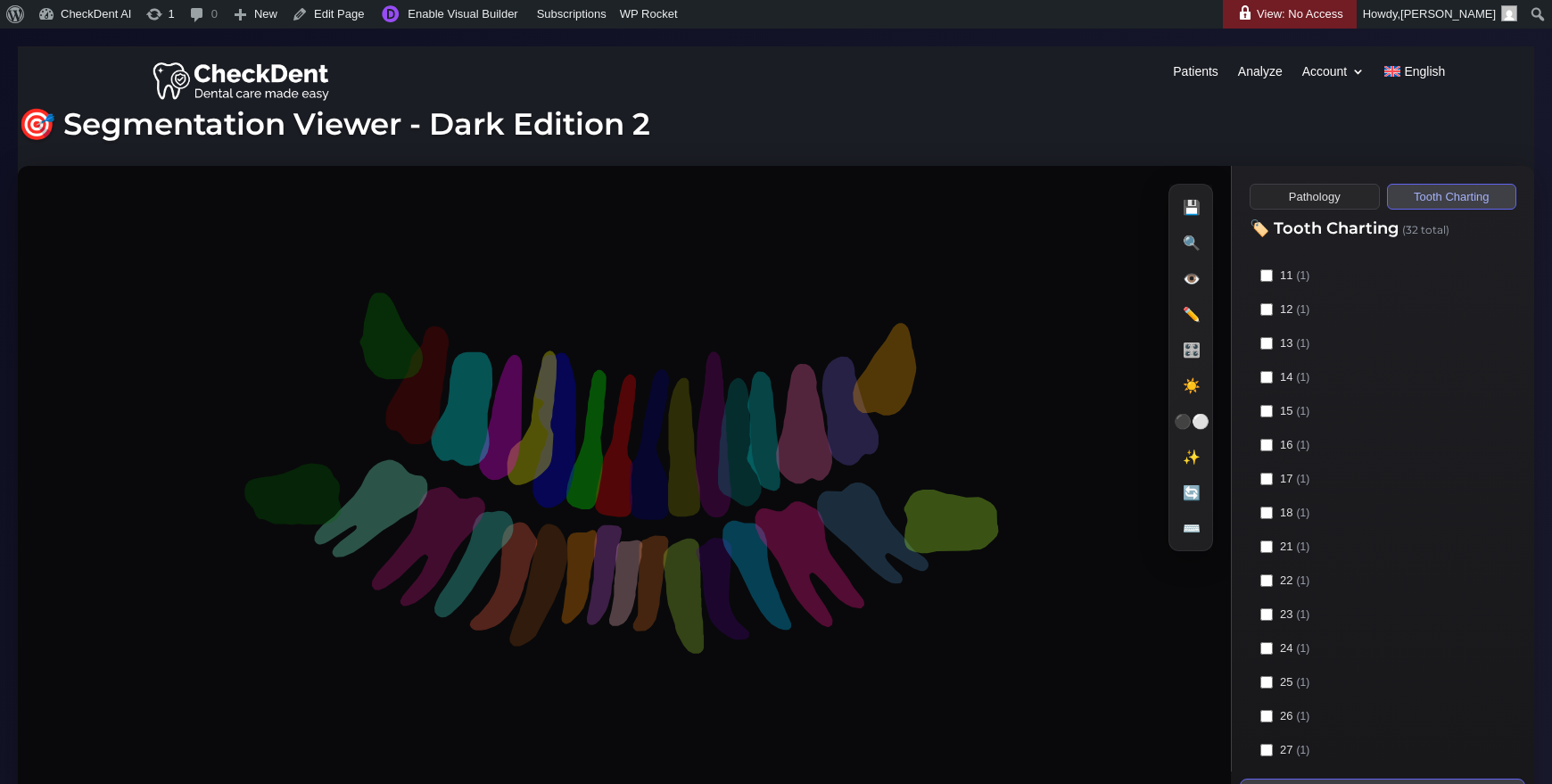
click at [1331, 192] on button "Pathology" at bounding box center [1314, 196] width 131 height 26
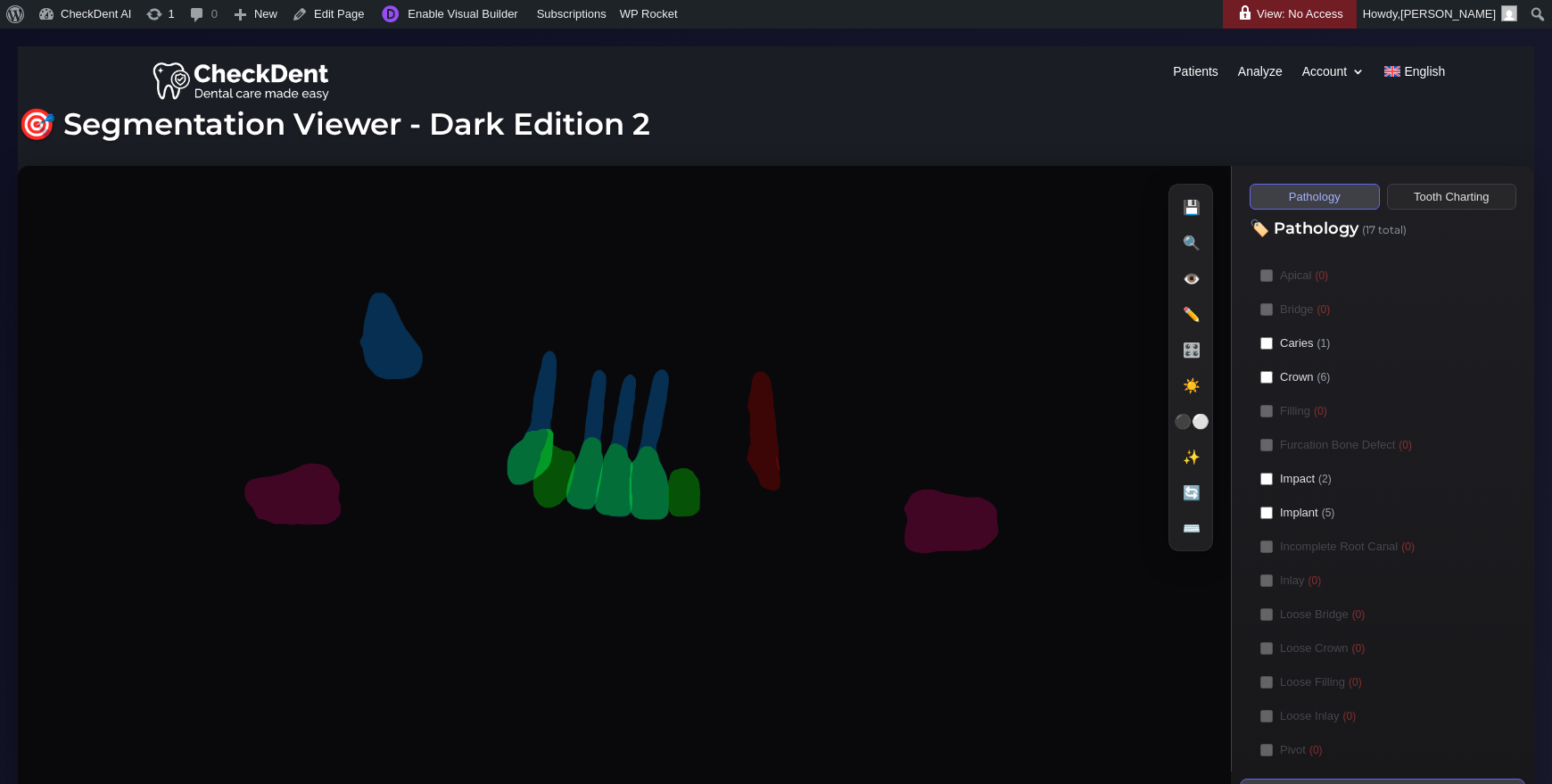
click at [1463, 191] on button "Tooth Charting" at bounding box center [1452, 196] width 131 height 26
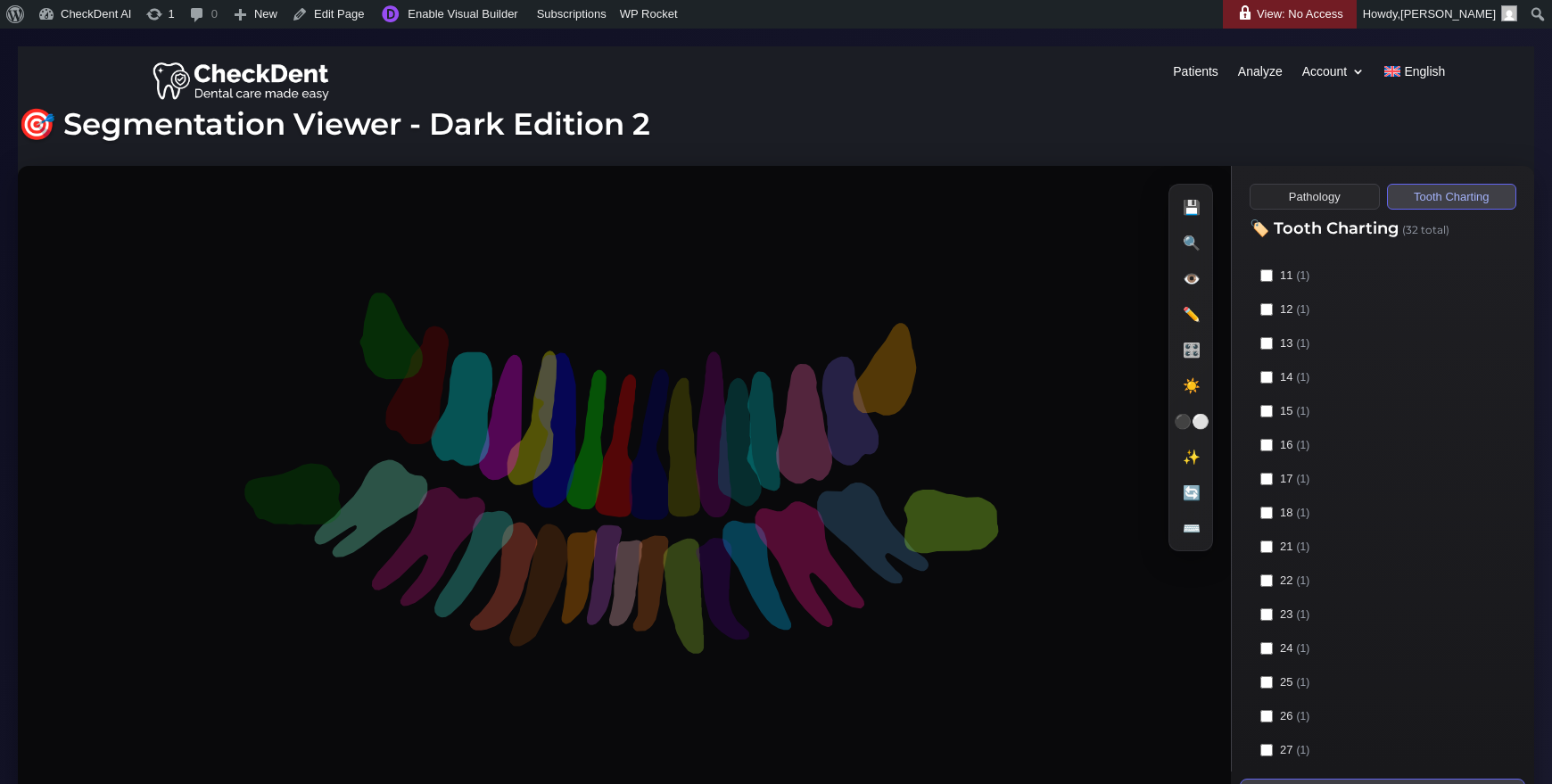
click at [1305, 193] on button "Pathology" at bounding box center [1314, 196] width 131 height 26
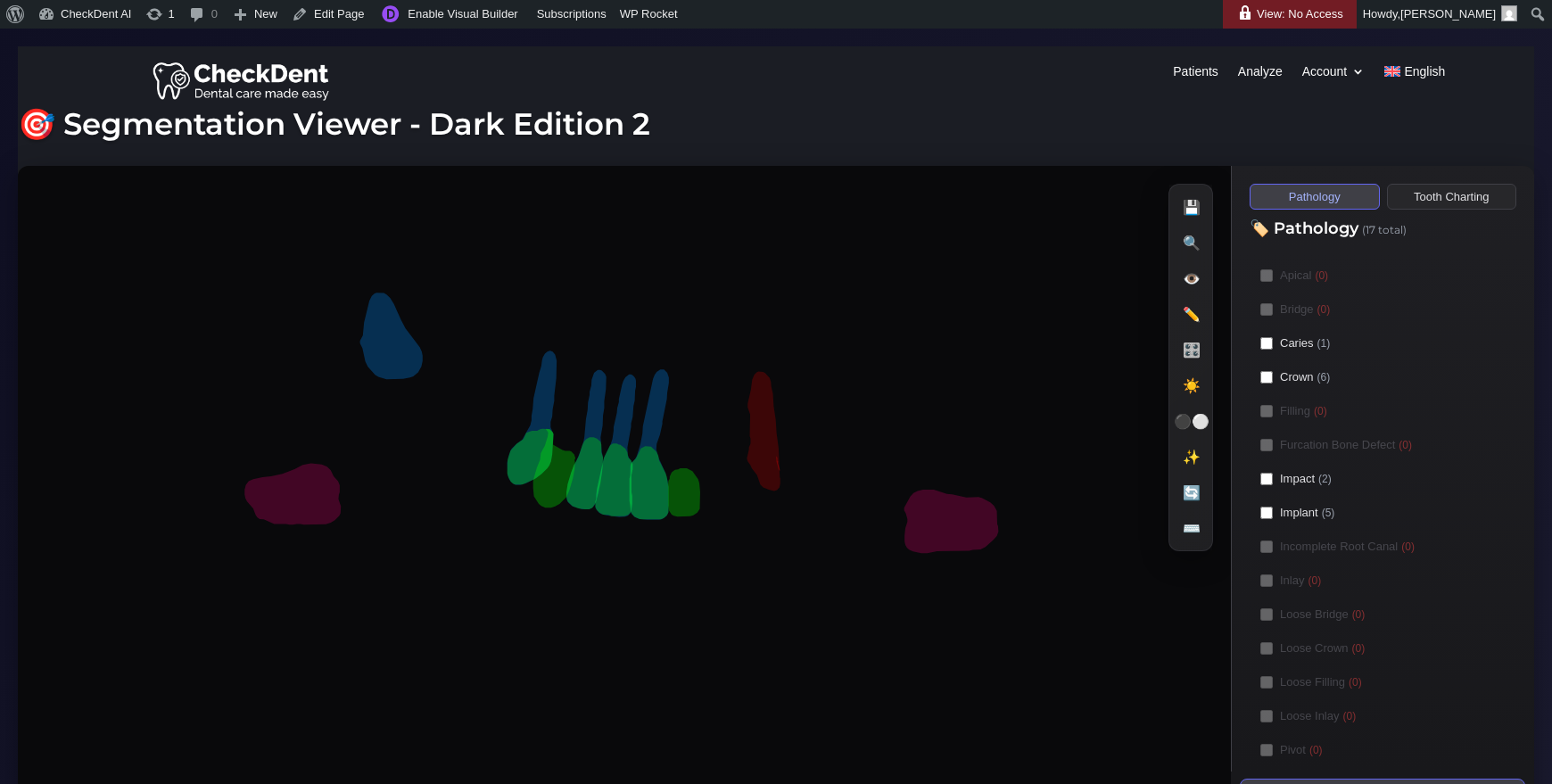
click at [1434, 195] on button "Tooth Charting" at bounding box center [1452, 196] width 131 height 26
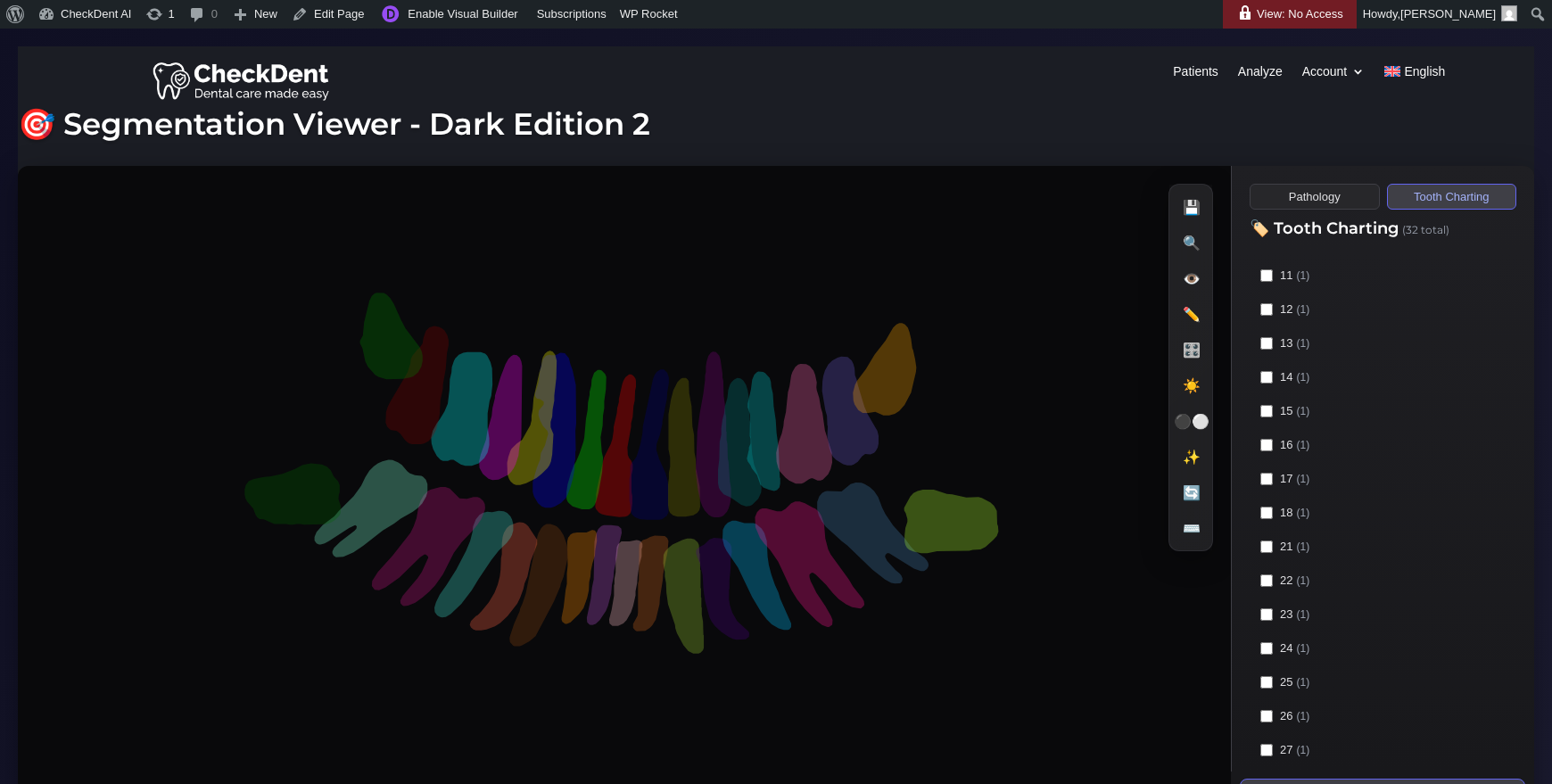
click at [1331, 196] on button "Pathology" at bounding box center [1314, 196] width 131 height 26
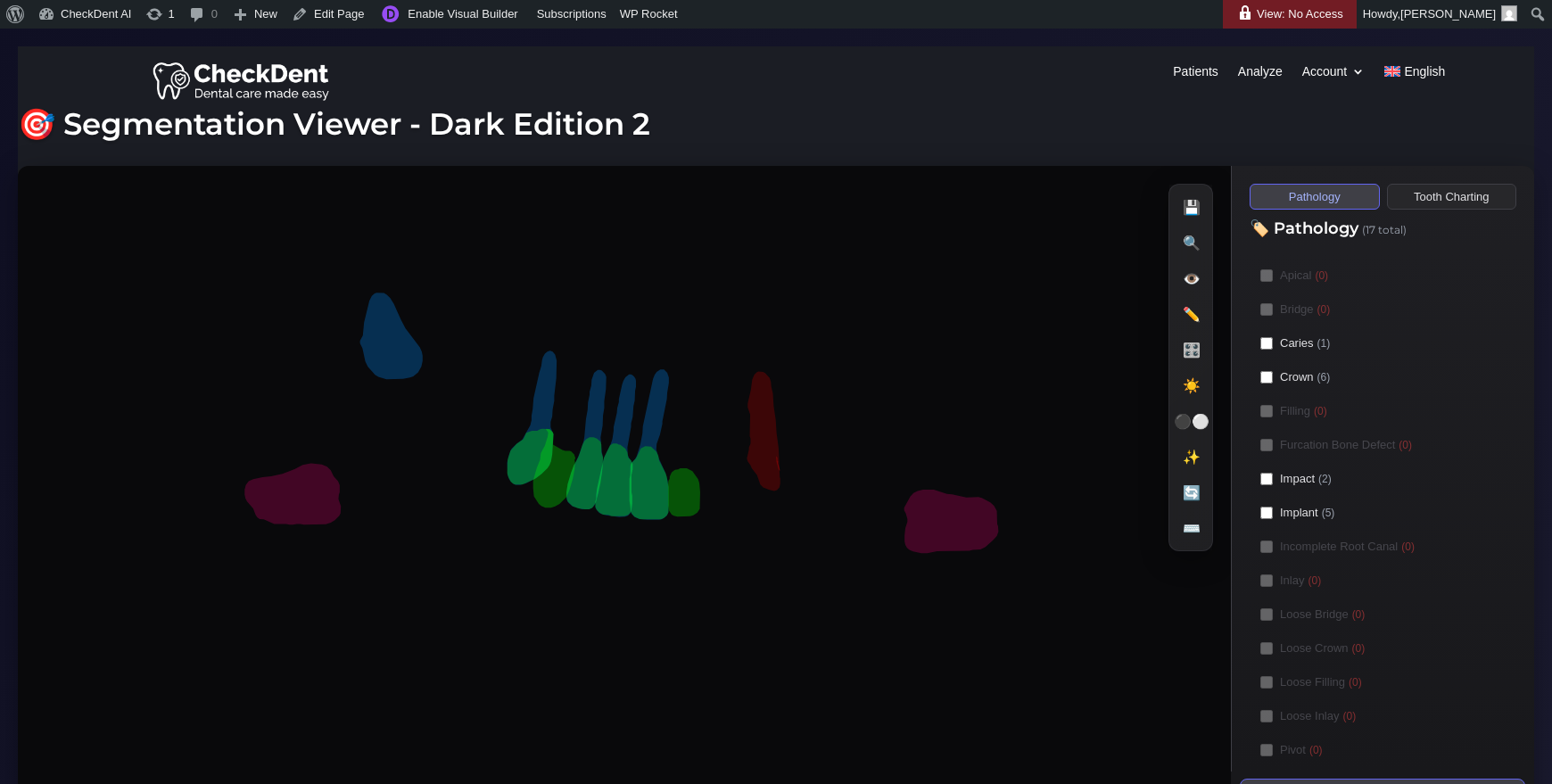
click at [1448, 196] on button "Tooth Charting" at bounding box center [1452, 196] width 131 height 26
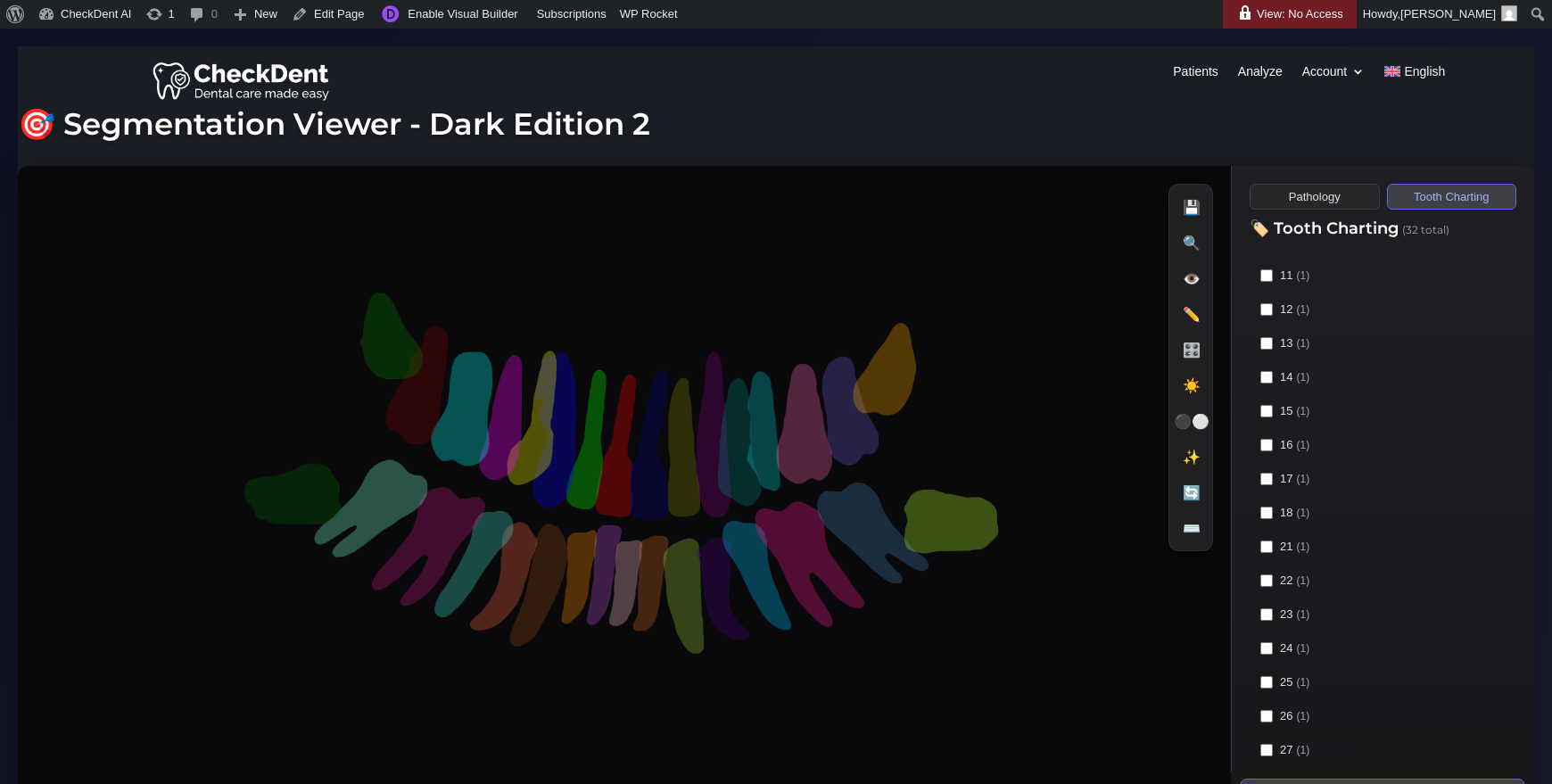
click at [1313, 200] on button "Pathology" at bounding box center [1314, 196] width 131 height 26
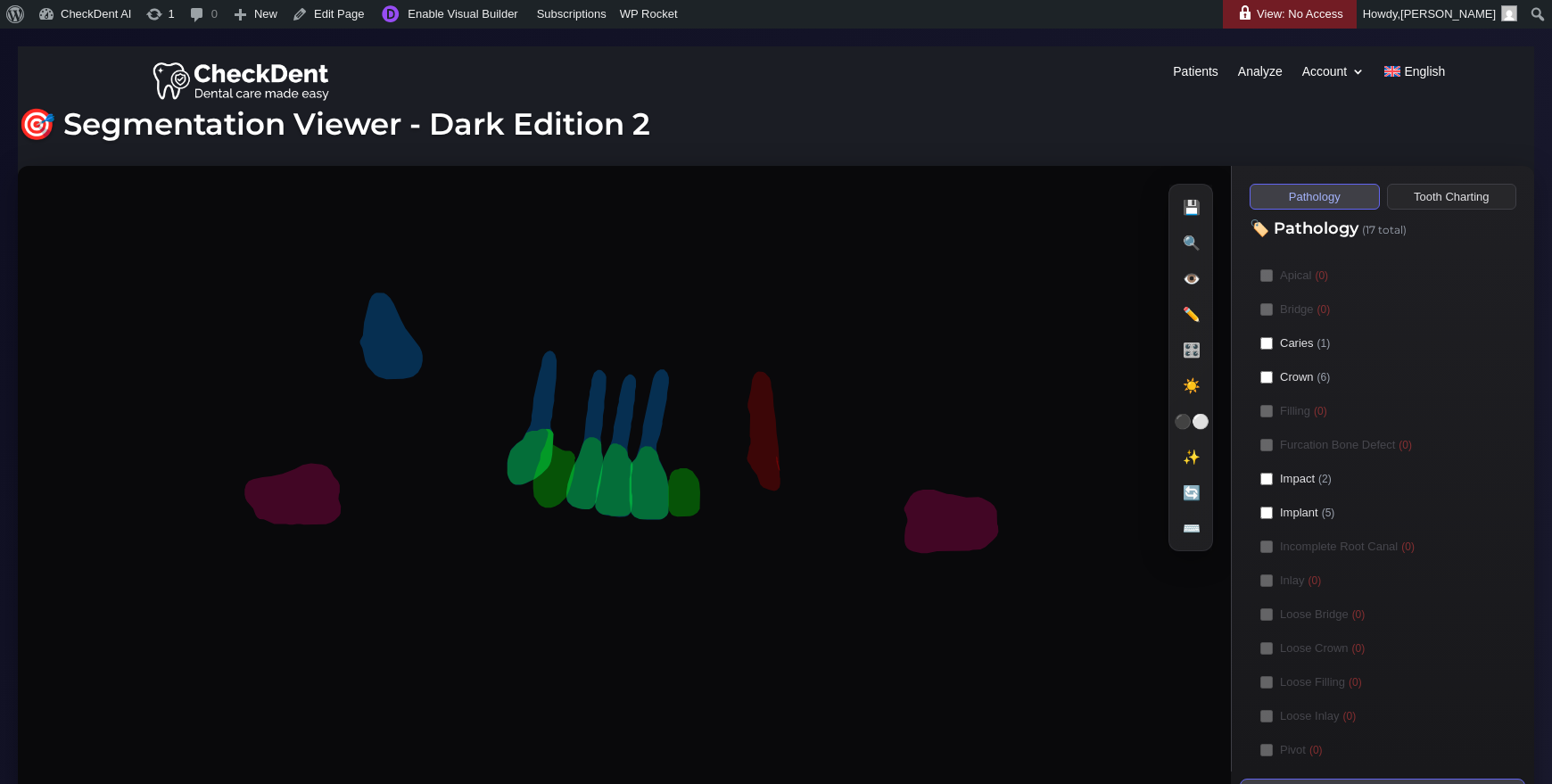
click at [1446, 207] on button "Tooth Charting" at bounding box center [1452, 196] width 131 height 26
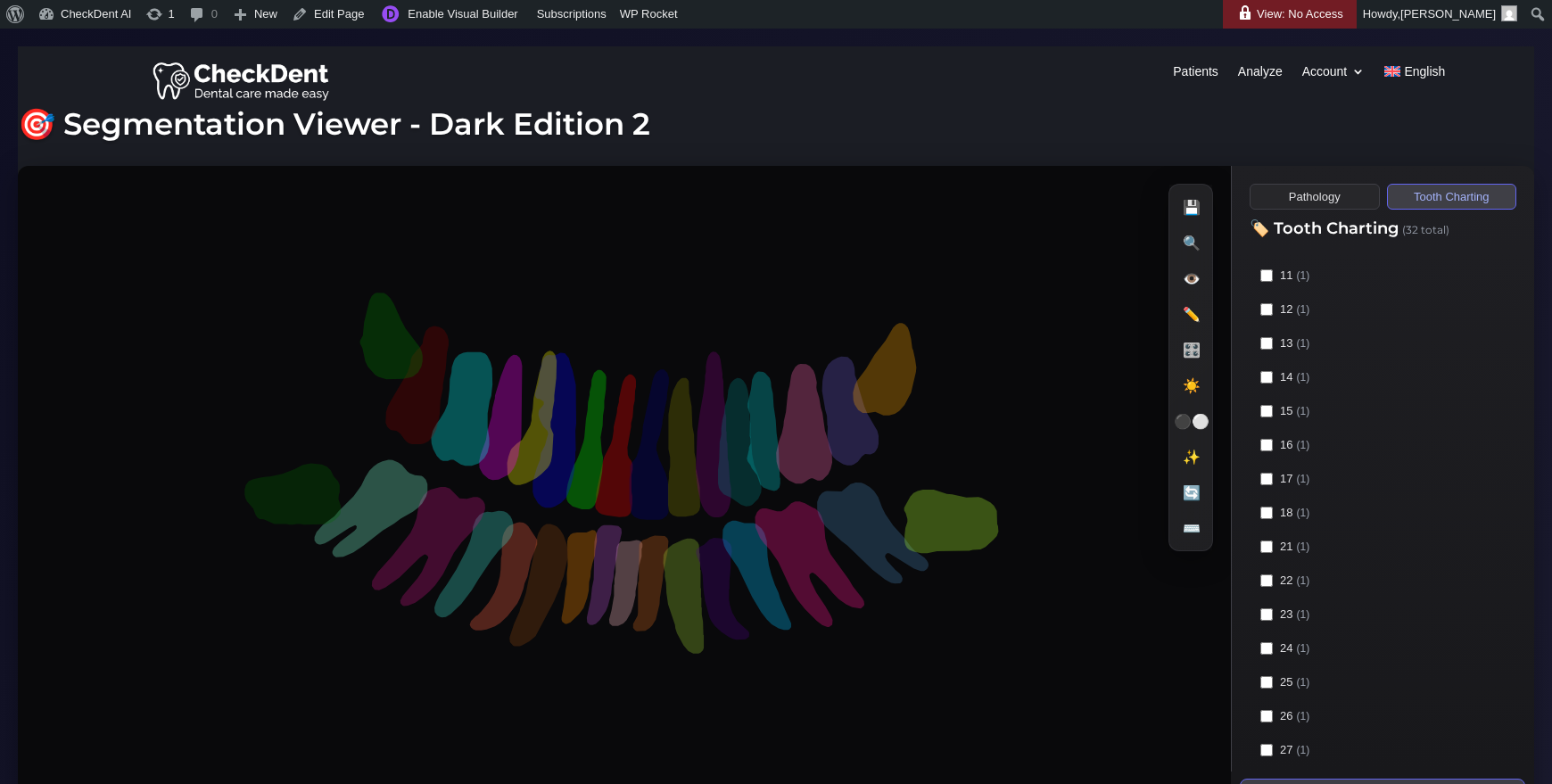
click at [1312, 211] on div "Pathology Tooth Charting 🏷️ Pathology (17 total) Apical (0) Bridge (0) Caries (…" at bounding box center [1382, 468] width 303 height 606
click at [1315, 204] on button "Pathology" at bounding box center [1314, 196] width 131 height 26
